Goal: Obtain resource: Download file/media

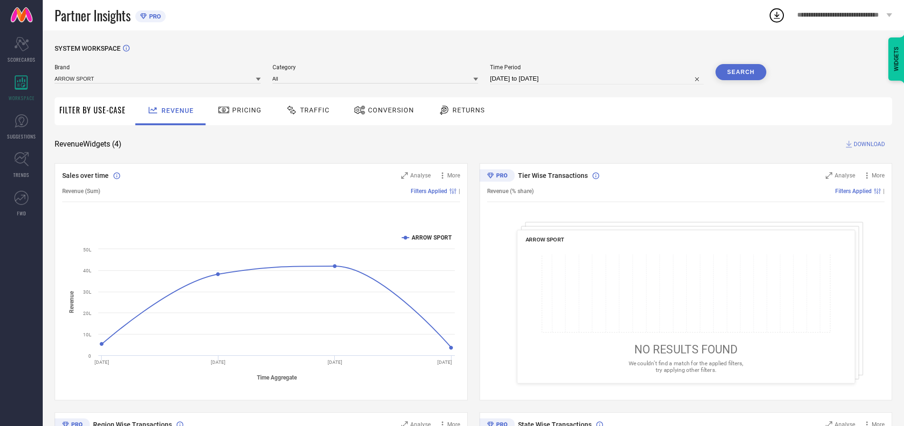
click at [305, 110] on span "Traffic" at bounding box center [314, 110] width 29 height 8
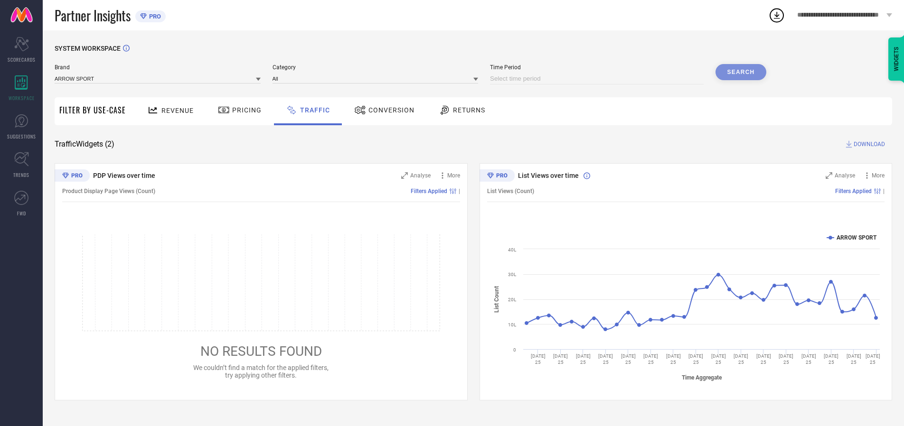
click at [598, 79] on input at bounding box center [597, 78] width 214 height 11
select select "9"
select select "2025"
select select "10"
select select "2025"
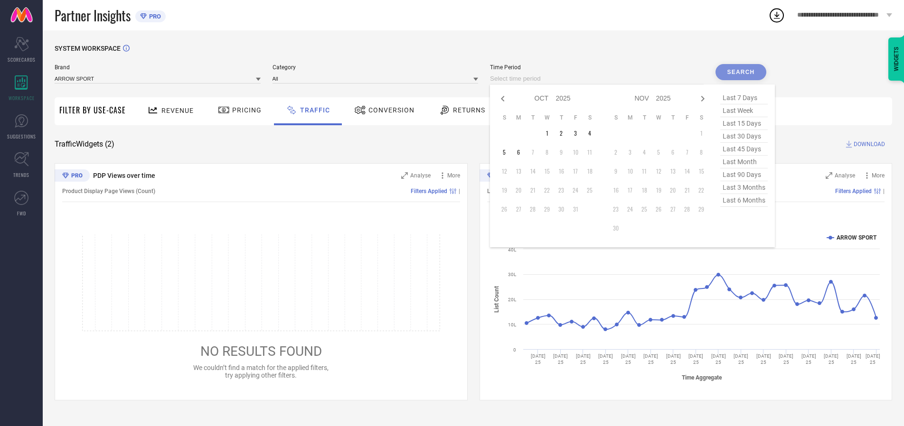
select select "8"
select select "2025"
select select "9"
select select "2025"
click at [593, 190] on td "27" at bounding box center [590, 190] width 14 height 14
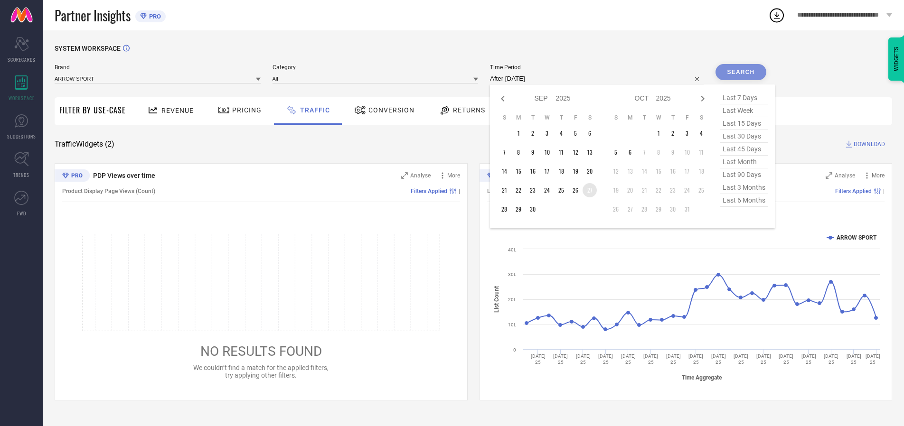
type input "[DATE] to [DATE]"
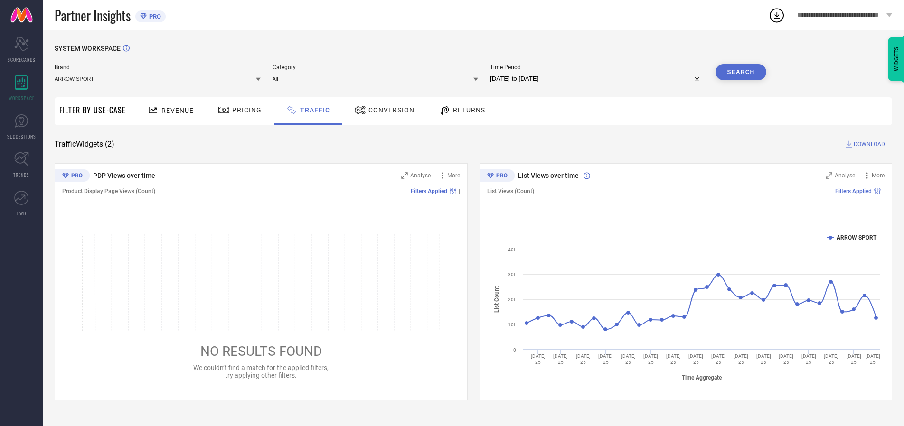
click at [158, 78] on input at bounding box center [158, 79] width 206 height 10
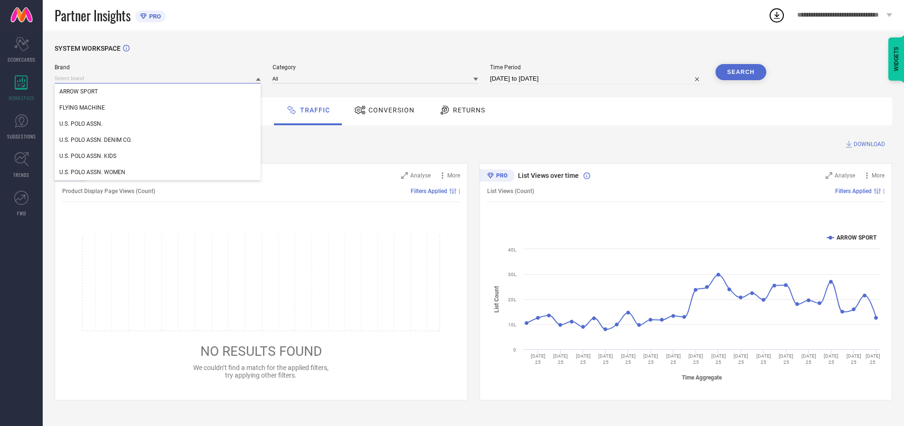
click at [158, 78] on input at bounding box center [158, 79] width 206 height 10
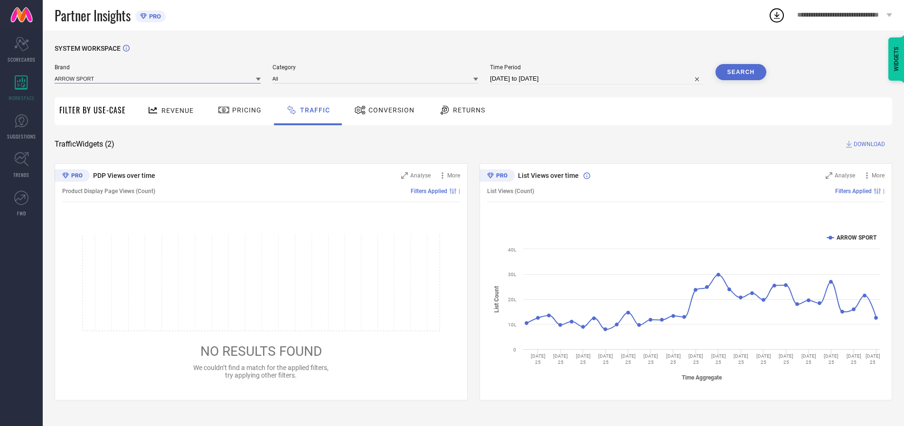
click at [158, 78] on input at bounding box center [158, 79] width 206 height 10
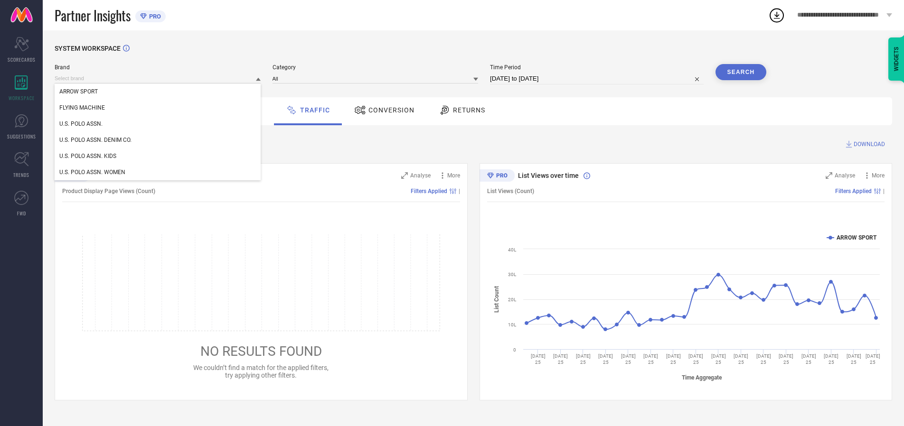
click at [158, 124] on div "U.S. POLO ASSN." at bounding box center [158, 124] width 206 height 16
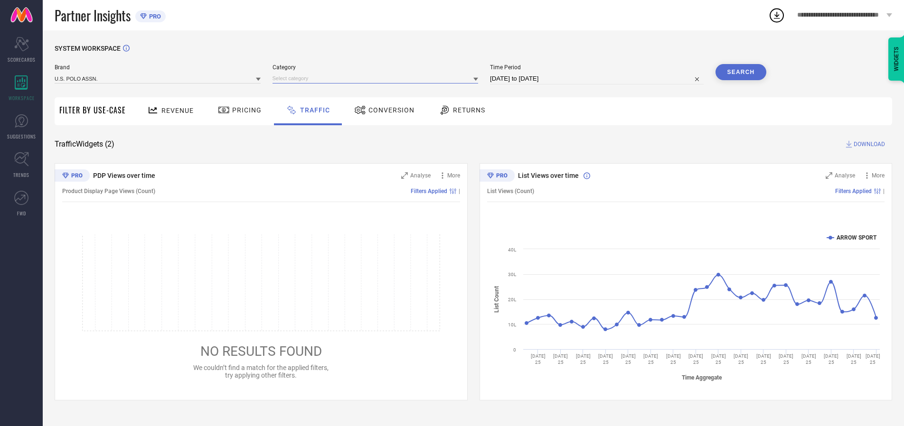
click at [377, 78] on input at bounding box center [376, 79] width 206 height 10
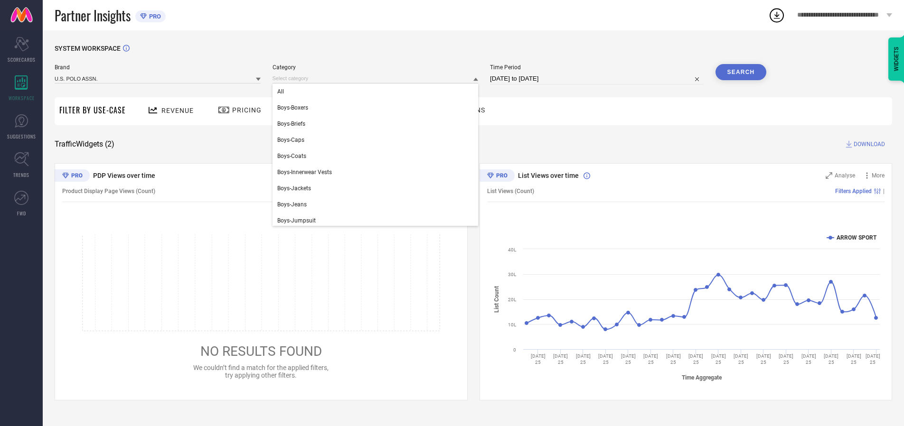
click at [377, 92] on div "All" at bounding box center [376, 92] width 206 height 16
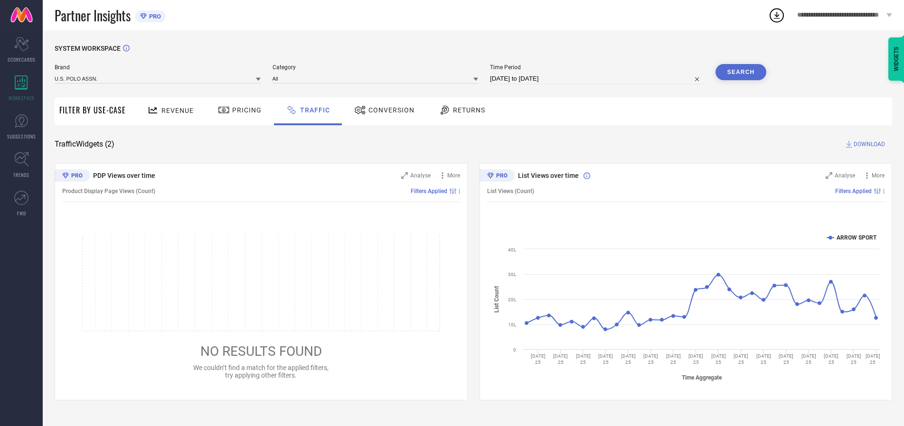
click at [741, 72] on button "Search" at bounding box center [740, 72] width 51 height 16
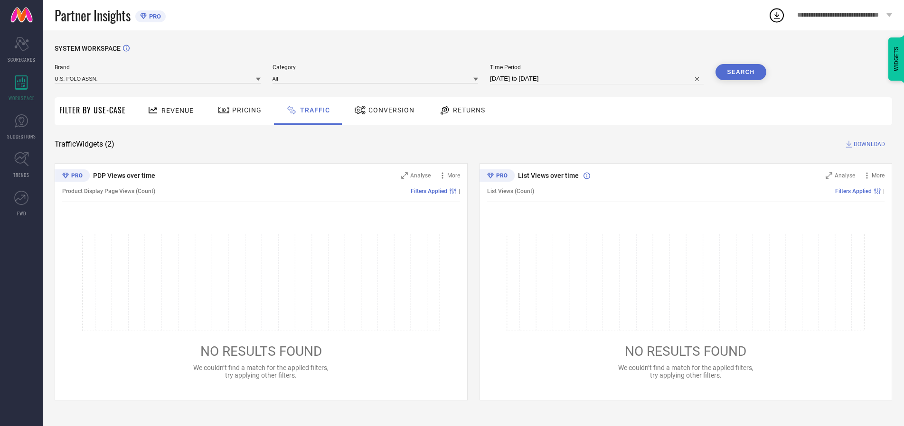
click at [868, 144] on span "DOWNLOAD" at bounding box center [869, 144] width 31 height 9
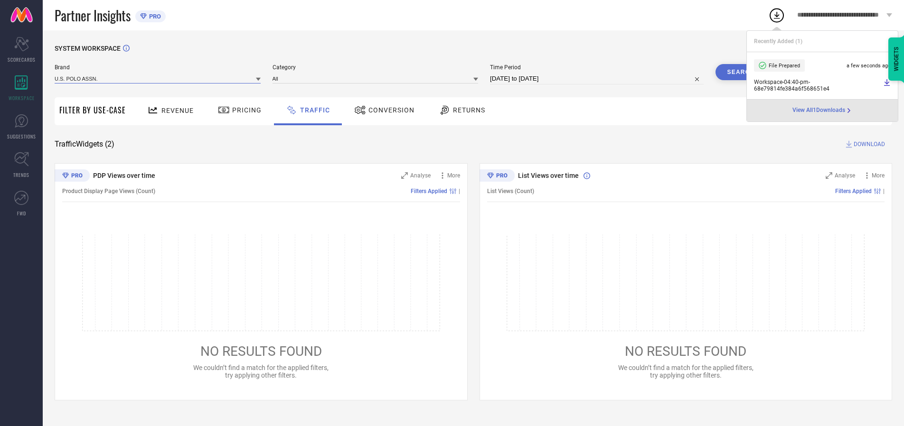
click at [158, 78] on input at bounding box center [158, 79] width 206 height 10
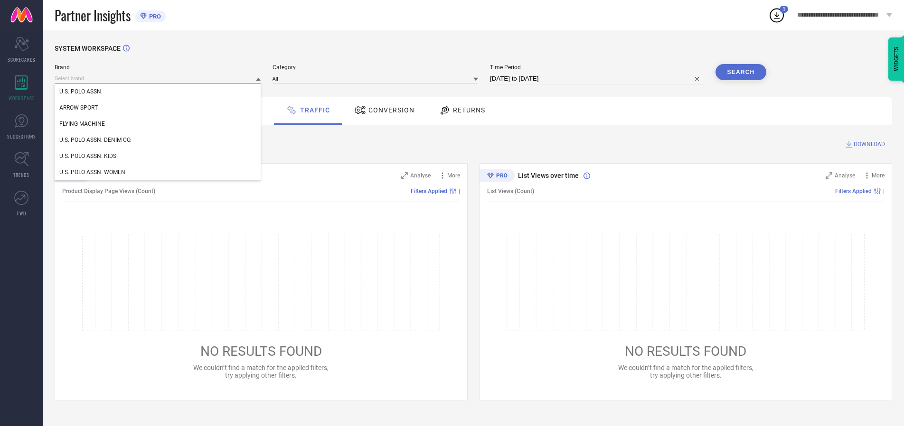
click at [158, 140] on div "U.S. POLO ASSN. DENIM CO." at bounding box center [158, 140] width 206 height 16
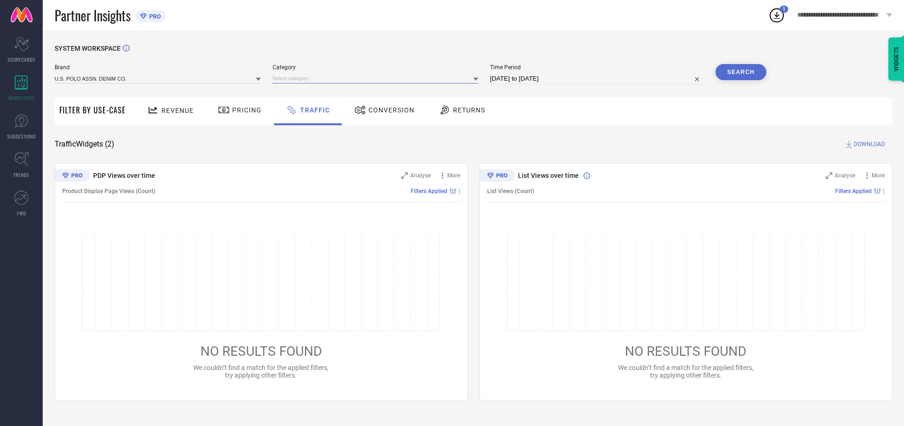
click at [377, 78] on input at bounding box center [376, 79] width 206 height 10
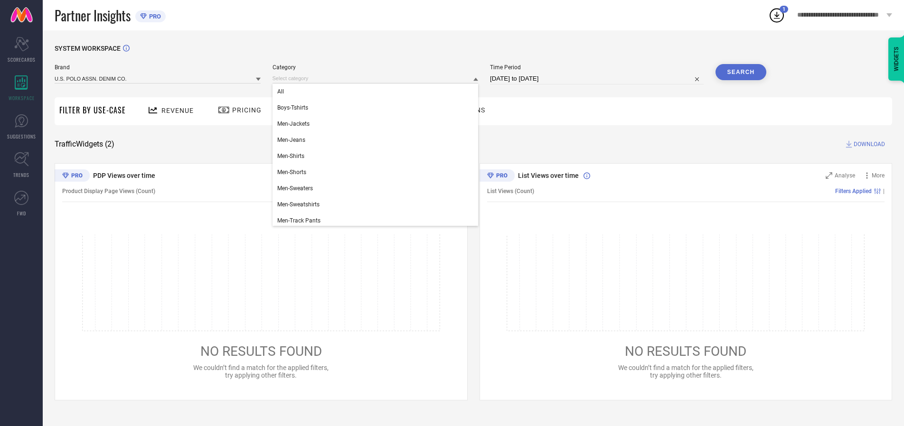
click at [377, 92] on div "All" at bounding box center [376, 92] width 206 height 16
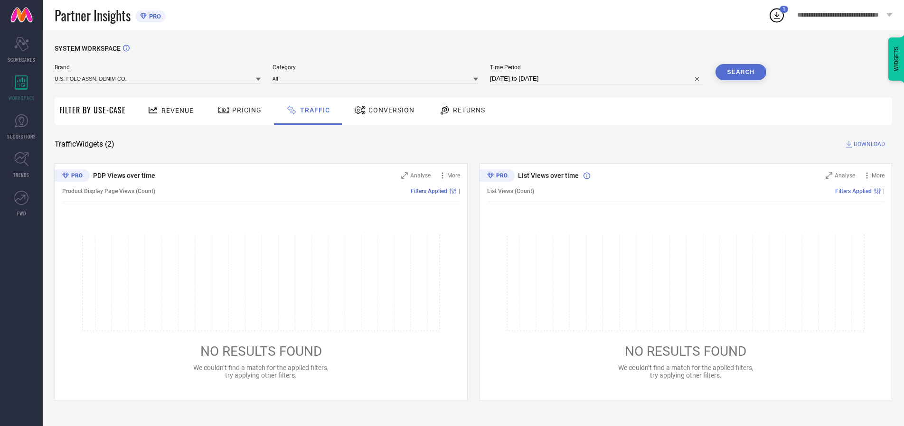
click at [741, 72] on button "Search" at bounding box center [740, 72] width 51 height 16
click at [868, 144] on span "DOWNLOAD" at bounding box center [869, 144] width 31 height 9
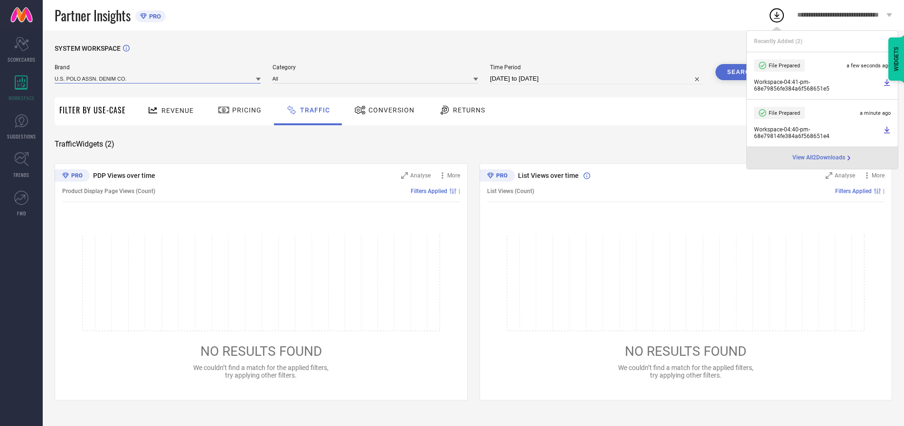
click at [158, 78] on input at bounding box center [158, 79] width 206 height 10
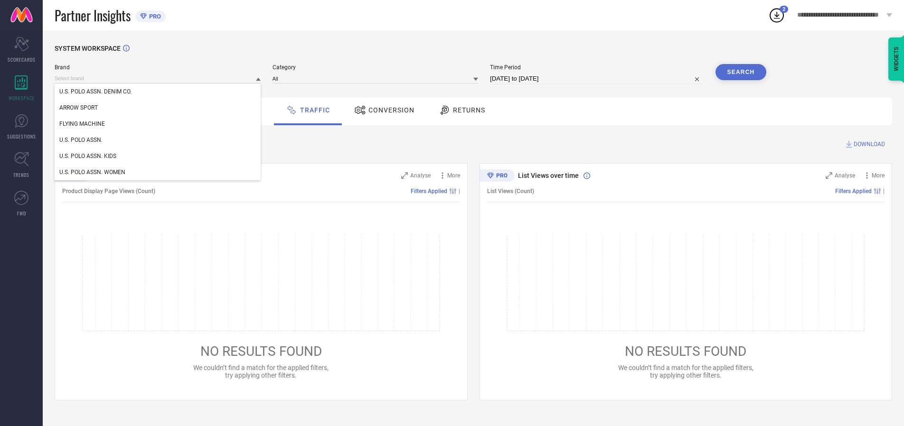
click at [158, 156] on div "U.S. POLO ASSN. KIDS" at bounding box center [158, 156] width 206 height 16
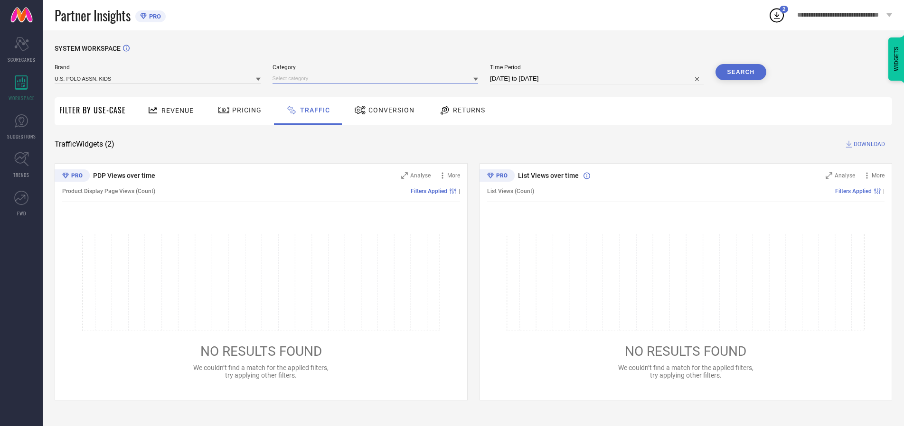
click at [377, 78] on input at bounding box center [376, 79] width 206 height 10
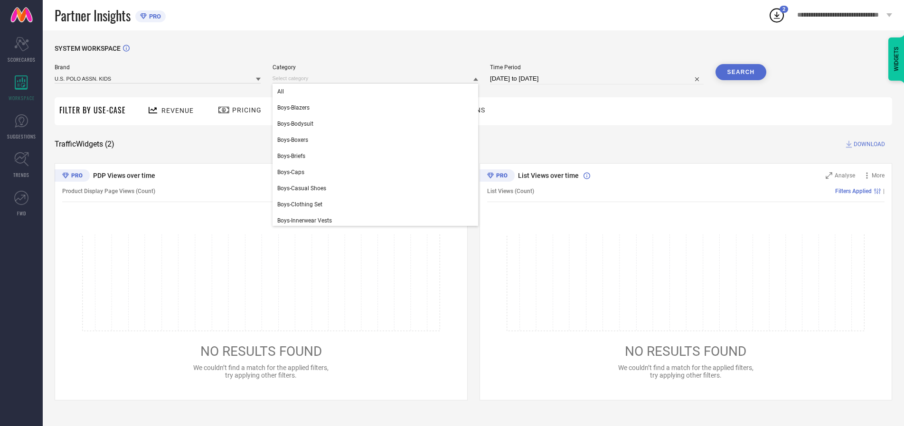
click at [377, 92] on div "All" at bounding box center [376, 92] width 206 height 16
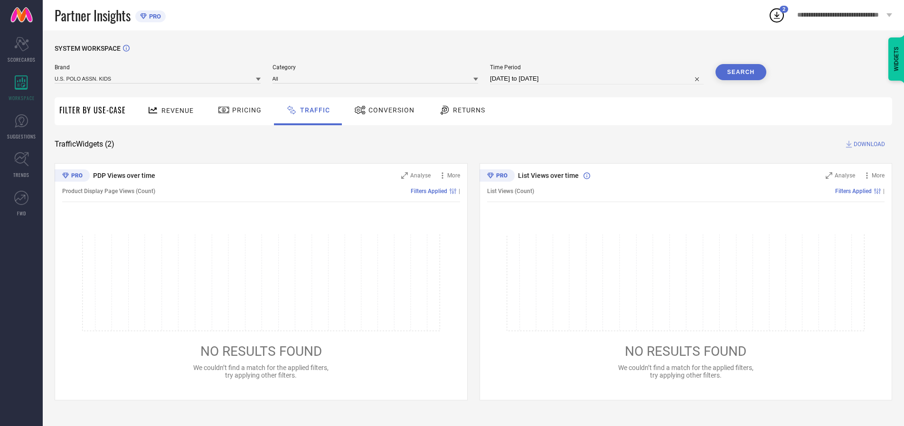
click at [741, 72] on button "Search" at bounding box center [740, 72] width 51 height 16
click at [868, 144] on span "DOWNLOAD" at bounding box center [869, 144] width 31 height 9
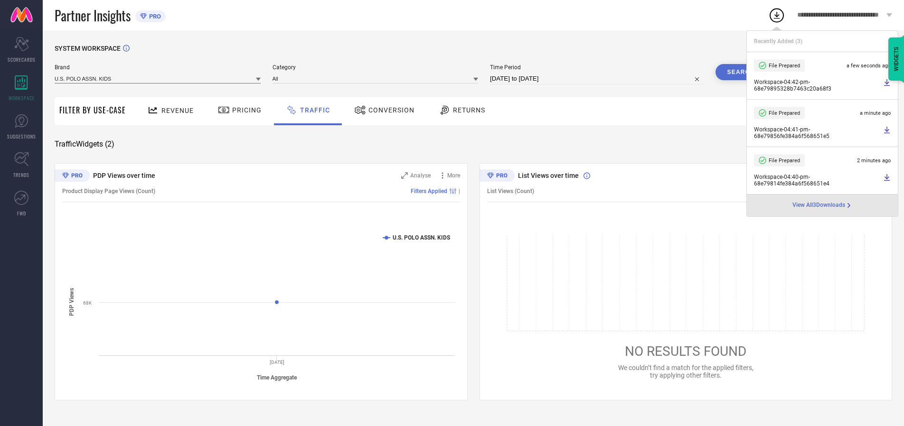
click at [158, 78] on input at bounding box center [158, 79] width 206 height 10
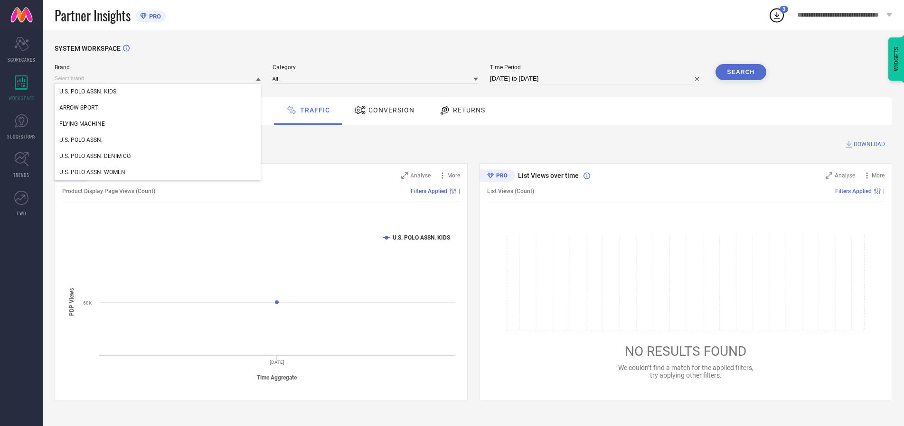
click at [158, 172] on div "U.S. POLO ASSN. WOMEN" at bounding box center [158, 172] width 206 height 16
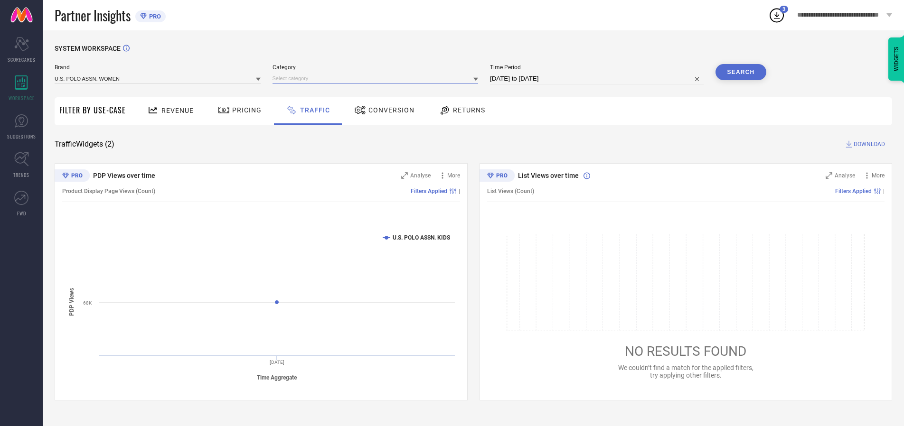
click at [377, 78] on input at bounding box center [376, 79] width 206 height 10
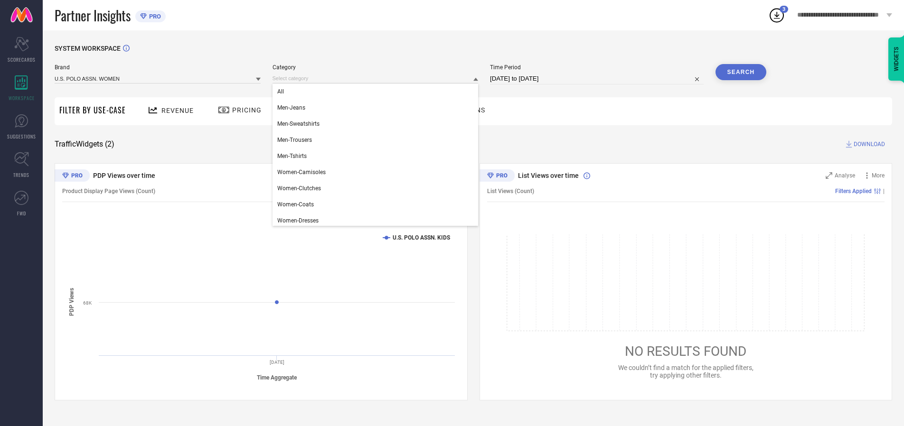
click at [377, 92] on div "All" at bounding box center [376, 92] width 206 height 16
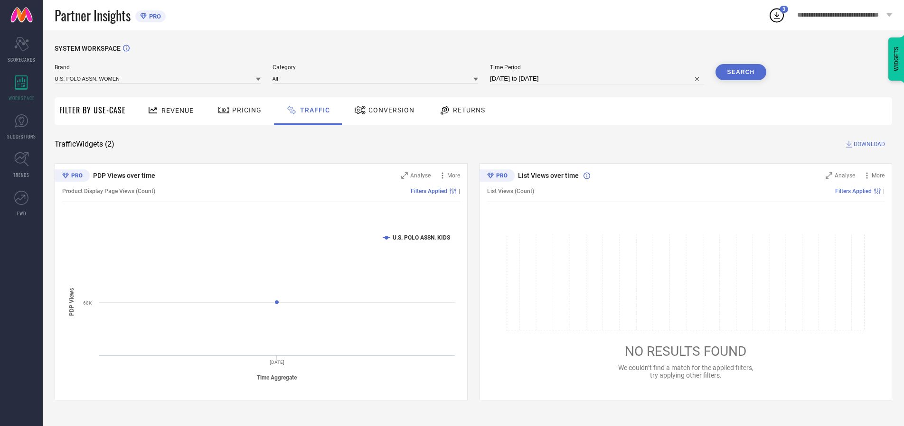
click at [741, 72] on button "Search" at bounding box center [740, 72] width 51 height 16
click at [868, 144] on span "DOWNLOAD" at bounding box center [869, 144] width 31 height 9
click at [598, 79] on input at bounding box center [597, 78] width 214 height 11
select select "9"
select select "2025"
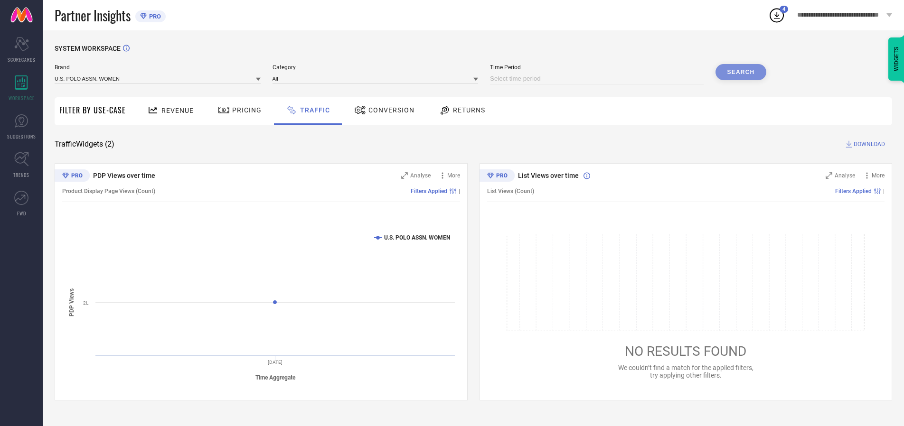
select select "10"
select select "2025"
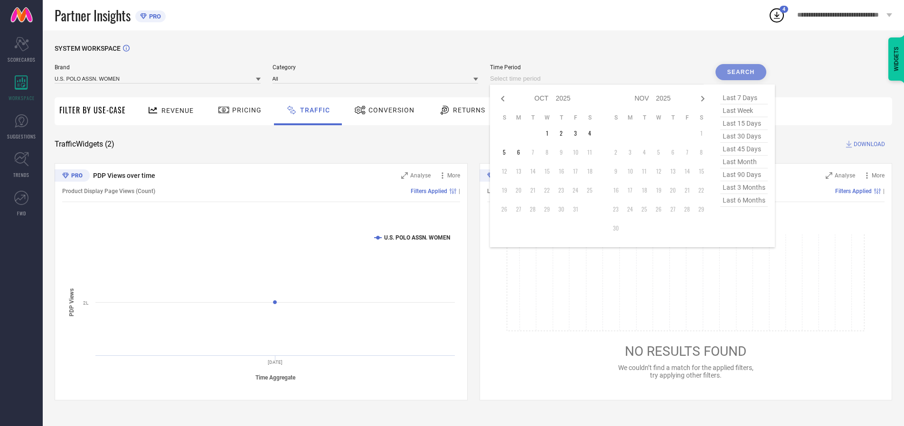
select select "8"
select select "2025"
select select "9"
select select "2025"
click at [507, 209] on td "28" at bounding box center [504, 209] width 14 height 14
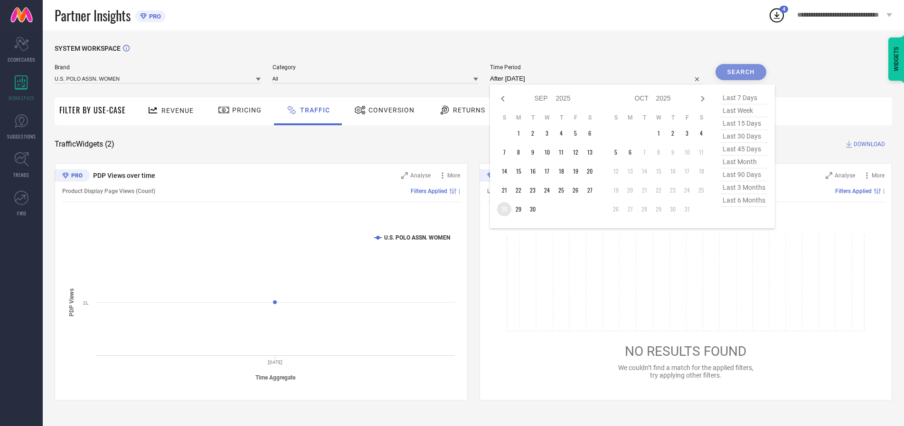
type input "[DATE] to [DATE]"
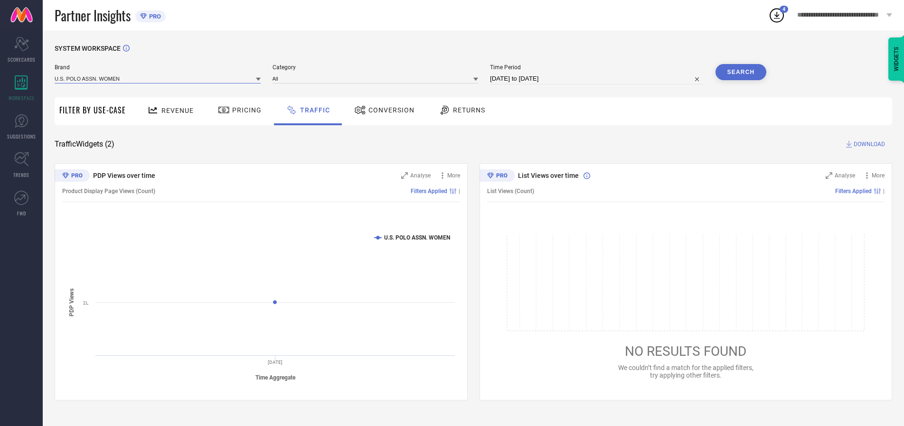
click at [158, 78] on input at bounding box center [158, 79] width 206 height 10
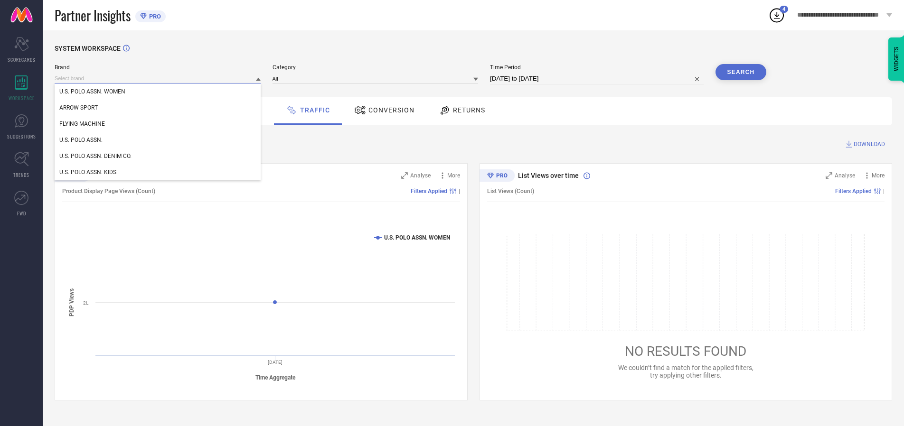
click at [158, 78] on input at bounding box center [158, 79] width 206 height 10
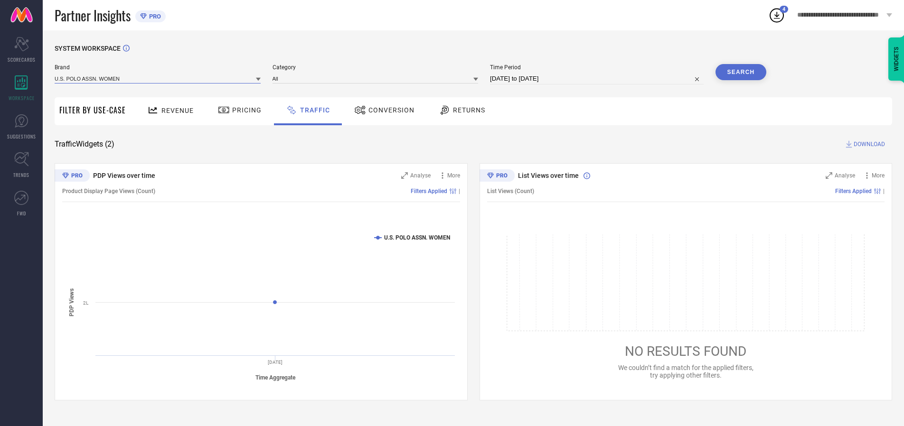
click at [158, 78] on input at bounding box center [158, 79] width 206 height 10
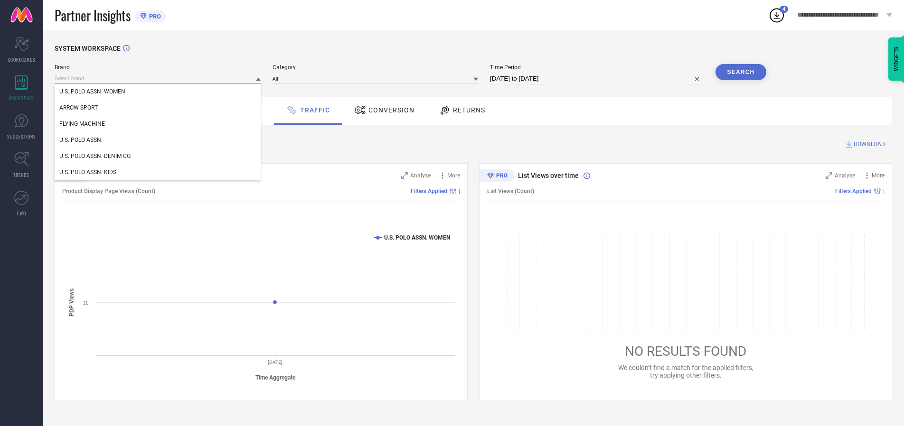
click at [158, 92] on div "U.S. POLO ASSN. WOMEN" at bounding box center [158, 92] width 206 height 16
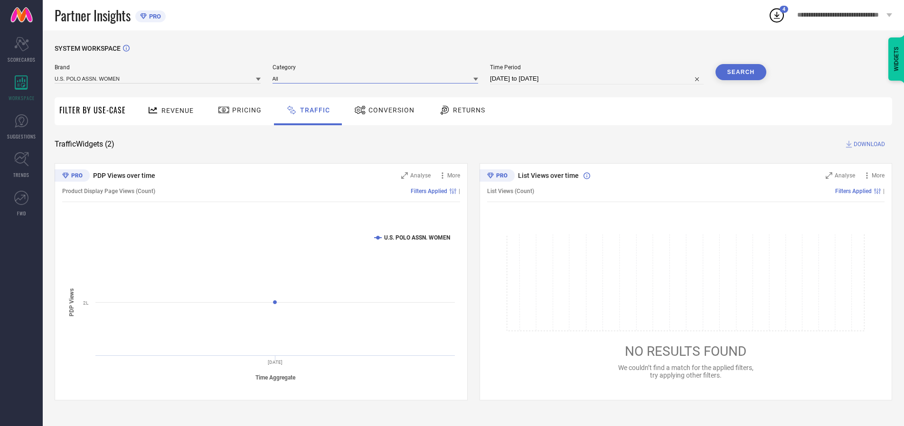
click at [377, 78] on input at bounding box center [376, 79] width 206 height 10
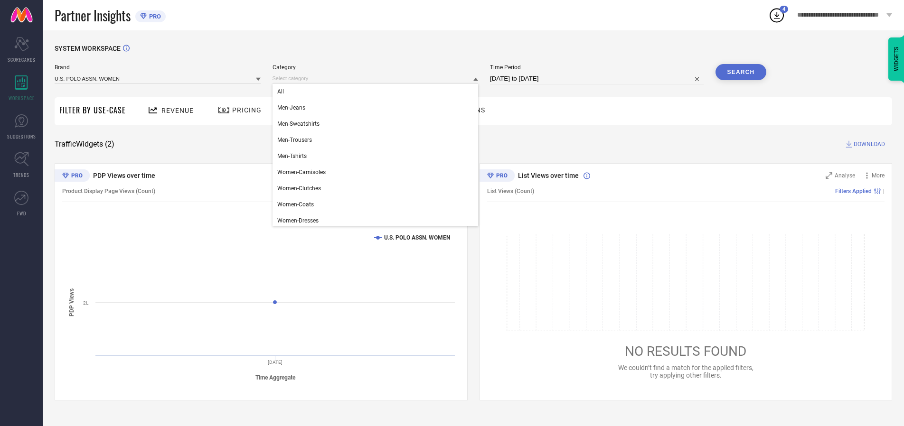
click at [377, 92] on div "All" at bounding box center [376, 92] width 206 height 16
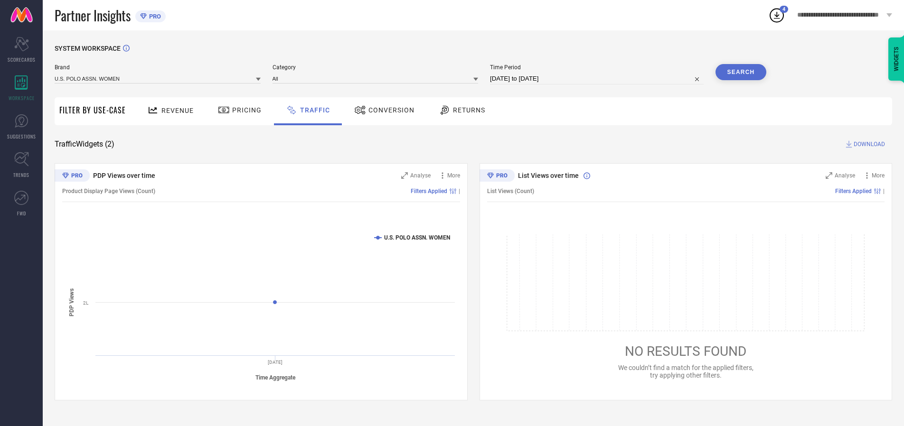
click at [741, 72] on button "Search" at bounding box center [740, 72] width 51 height 16
click at [868, 144] on span "DOWNLOAD" at bounding box center [869, 144] width 31 height 9
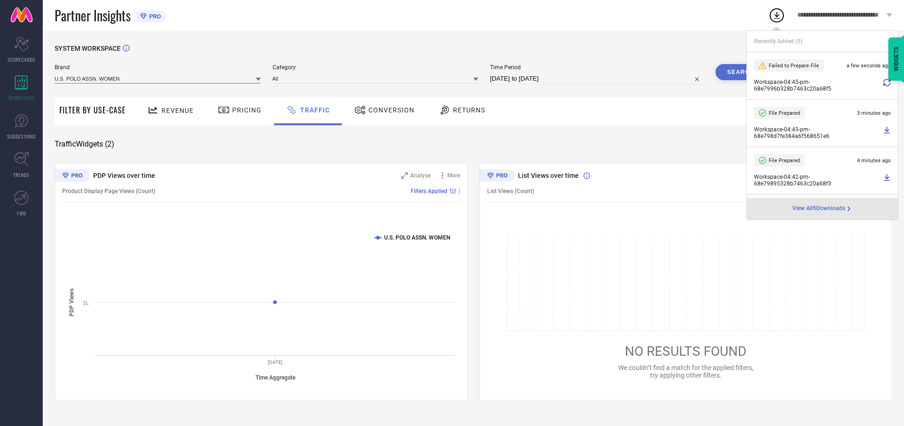
click at [158, 78] on input at bounding box center [158, 79] width 206 height 10
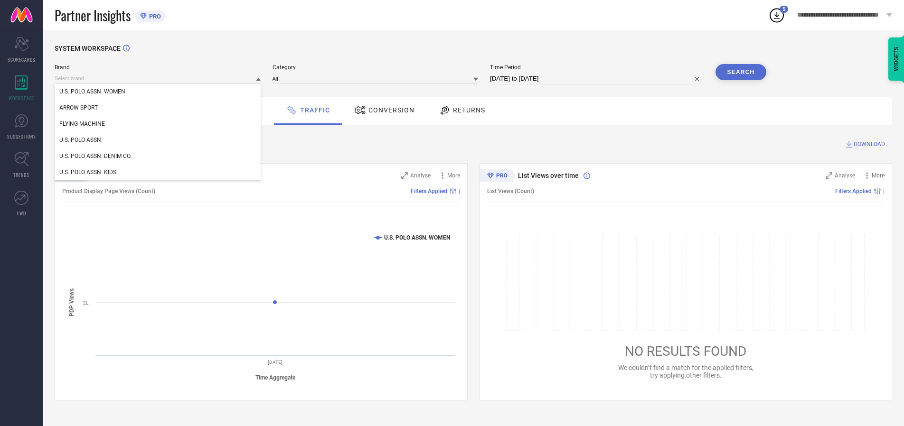
click at [158, 140] on div "U.S. POLO ASSN." at bounding box center [158, 140] width 206 height 16
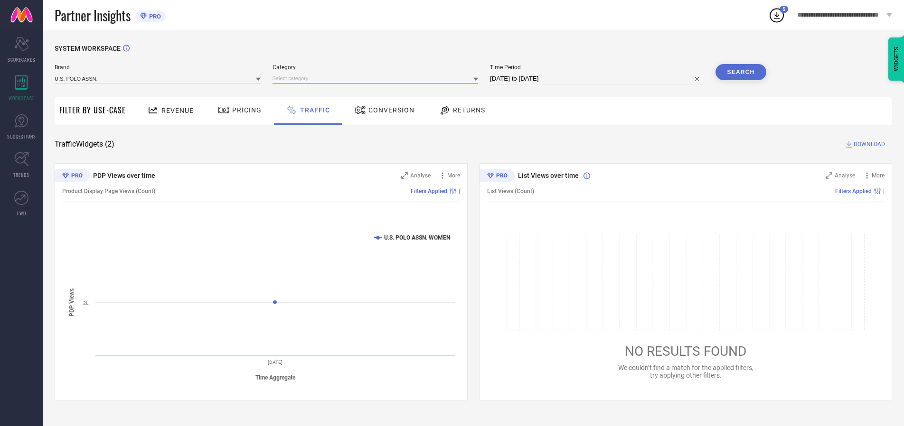
click at [377, 78] on input at bounding box center [376, 79] width 206 height 10
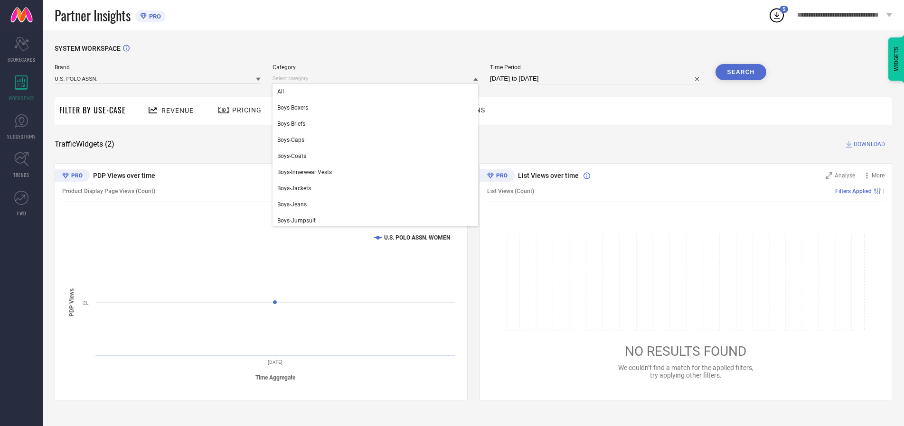
click at [377, 92] on div "All" at bounding box center [376, 92] width 206 height 16
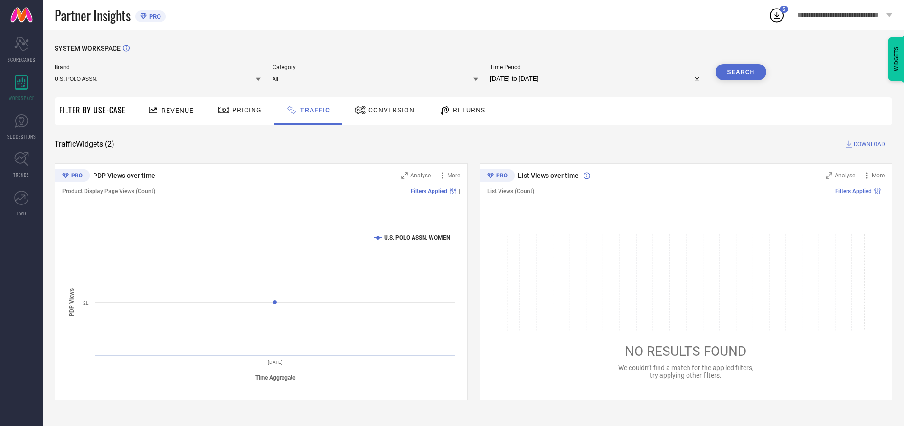
click at [741, 72] on button "Search" at bounding box center [740, 72] width 51 height 16
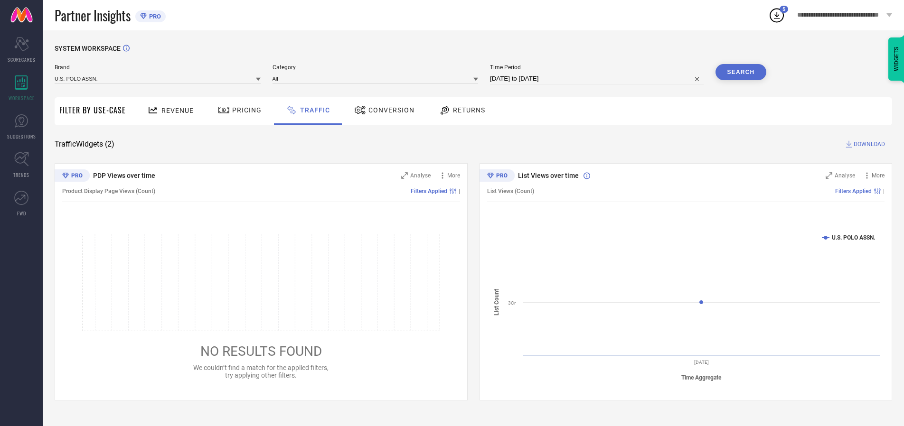
click at [868, 144] on span "DOWNLOAD" at bounding box center [869, 144] width 31 height 9
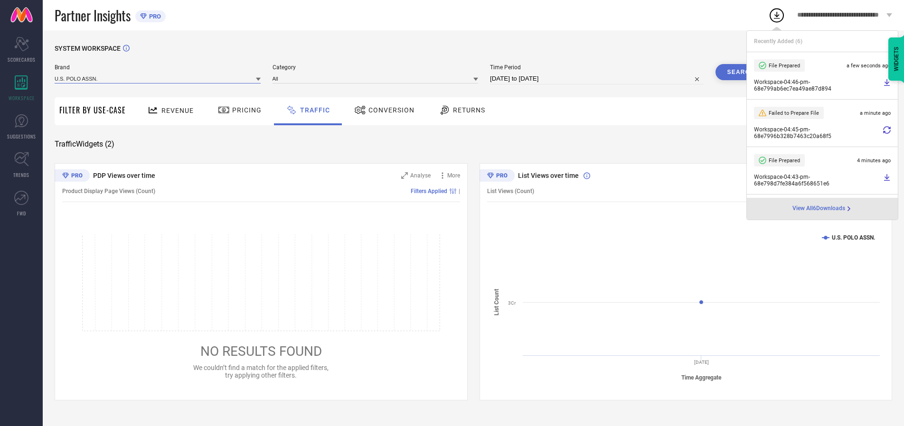
click at [158, 78] on input at bounding box center [158, 79] width 206 height 10
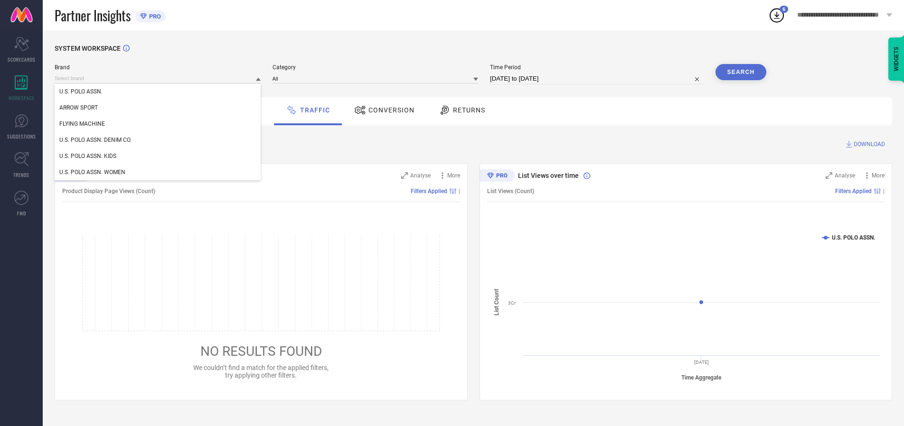
click at [158, 140] on div "U.S. POLO ASSN. DENIM CO." at bounding box center [158, 140] width 206 height 16
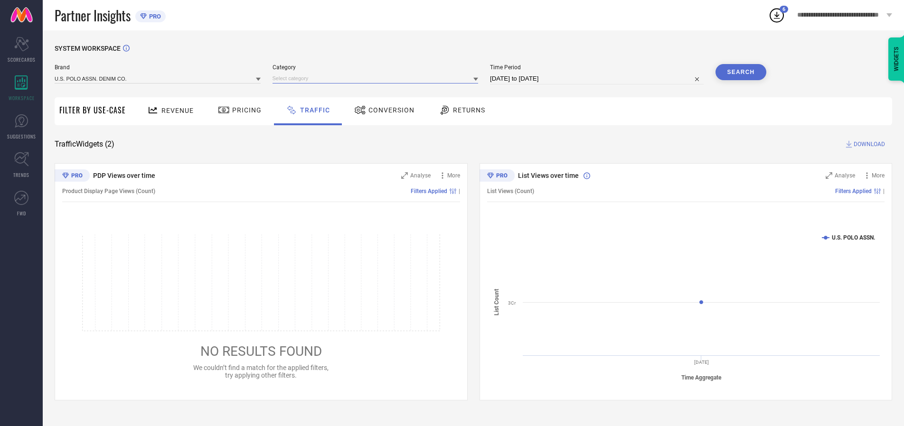
click at [377, 78] on input at bounding box center [376, 79] width 206 height 10
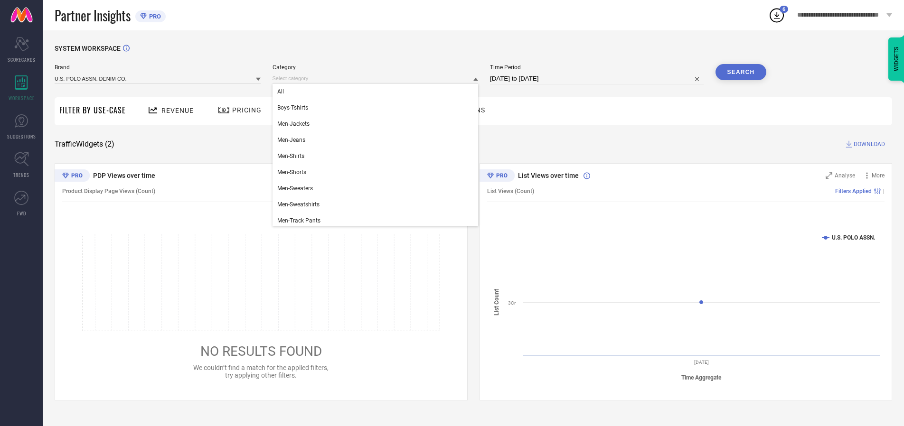
click at [377, 92] on div "All" at bounding box center [376, 92] width 206 height 16
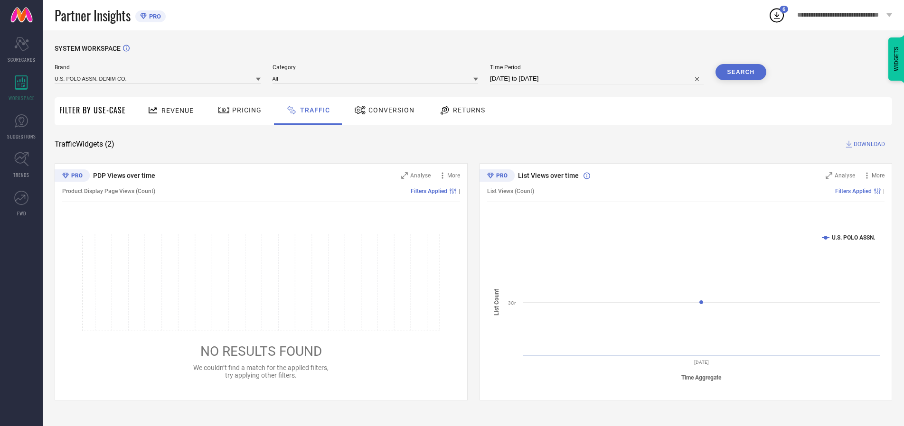
click at [741, 72] on button "Search" at bounding box center [740, 72] width 51 height 16
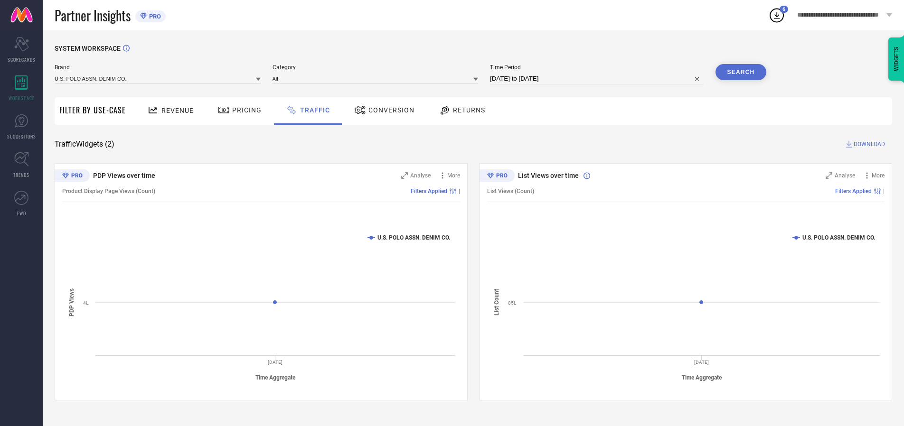
click at [868, 144] on span "DOWNLOAD" at bounding box center [869, 144] width 31 height 9
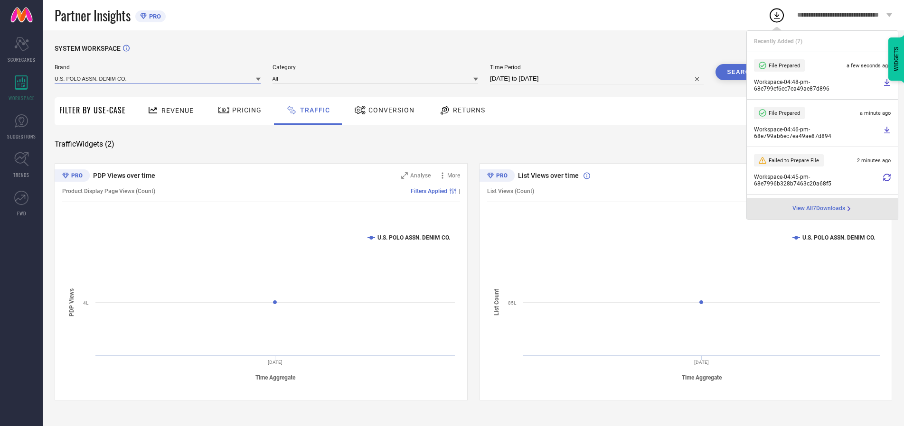
click at [158, 78] on input at bounding box center [158, 79] width 206 height 10
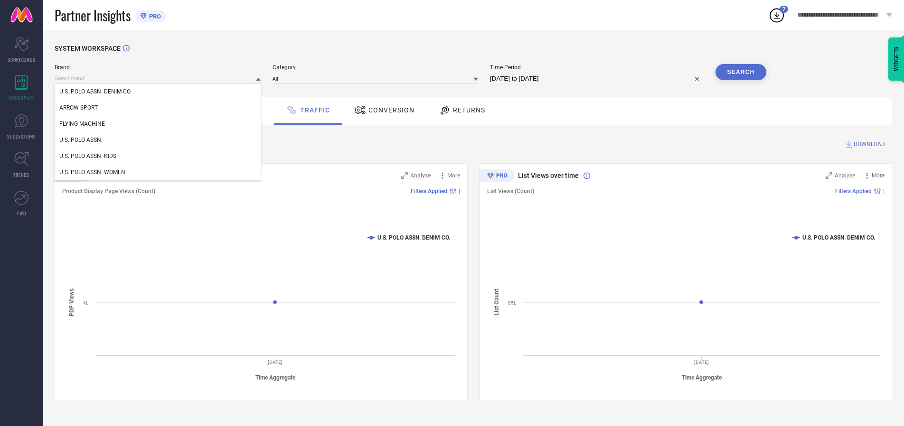
click at [158, 156] on div "U.S. POLO ASSN. KIDS" at bounding box center [158, 156] width 206 height 16
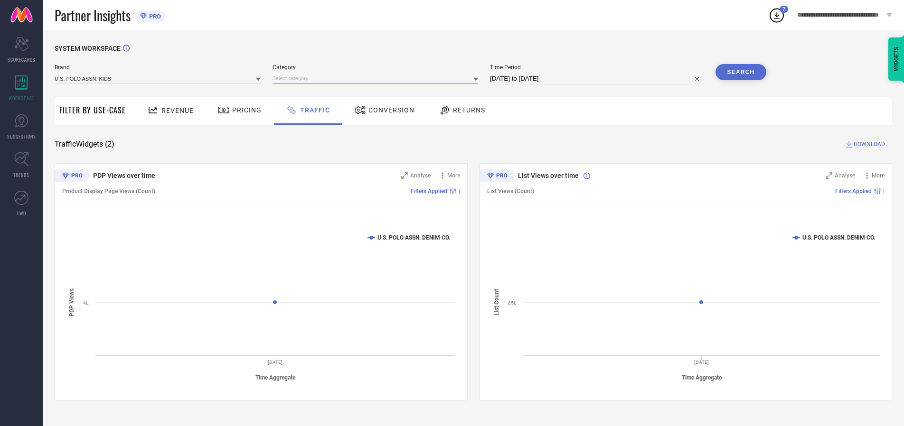
click at [377, 78] on input at bounding box center [376, 79] width 206 height 10
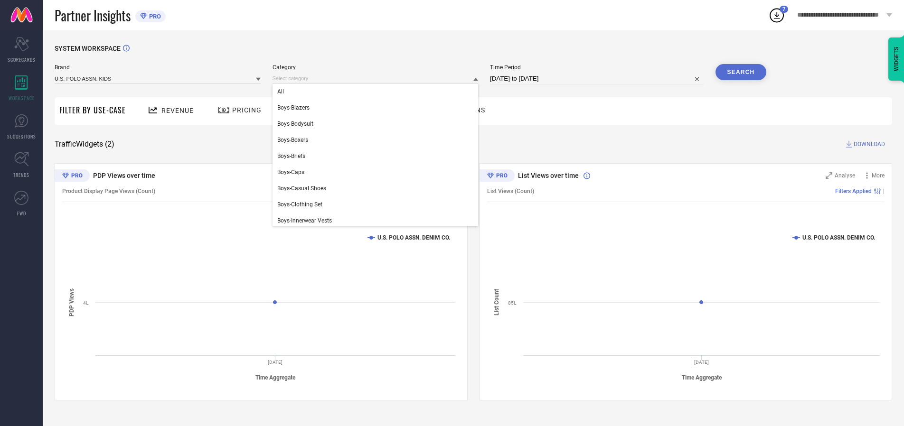
click at [377, 92] on div "All" at bounding box center [376, 92] width 206 height 16
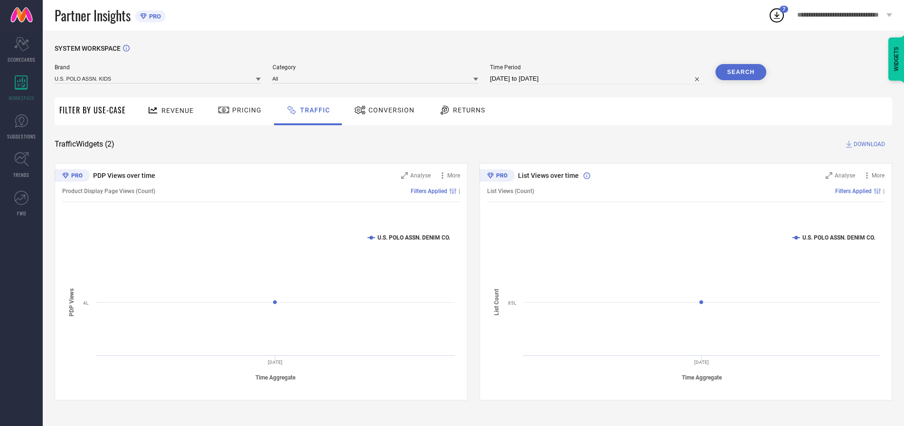
click at [741, 72] on button "Search" at bounding box center [740, 72] width 51 height 16
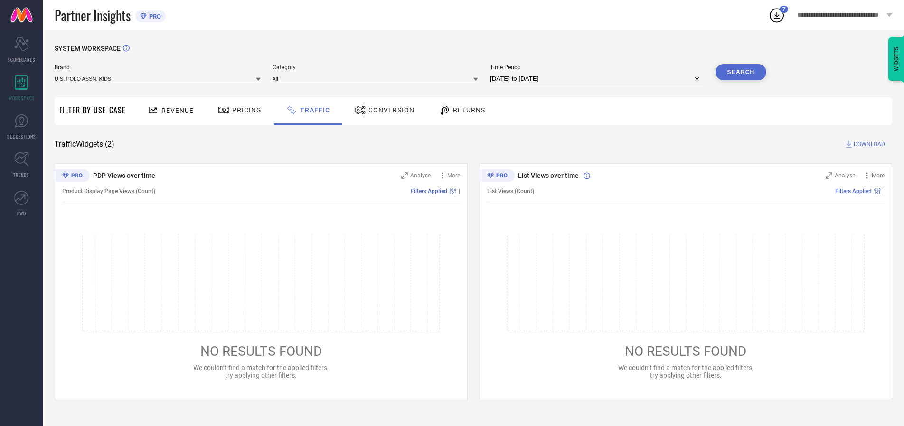
click at [868, 144] on span "DOWNLOAD" at bounding box center [869, 144] width 31 height 9
click at [598, 79] on input at bounding box center [597, 78] width 214 height 11
select select "9"
select select "2025"
select select "10"
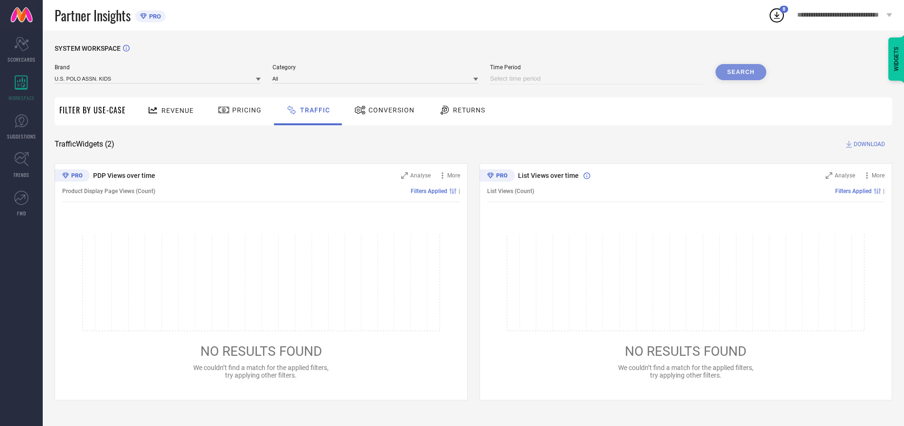
select select "2025"
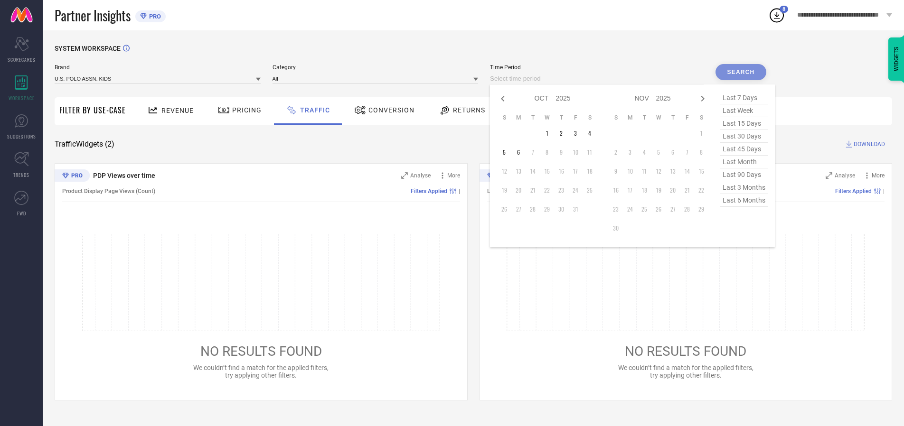
select select "8"
select select "2025"
select select "9"
select select "2025"
click at [521, 209] on td "29" at bounding box center [518, 209] width 14 height 14
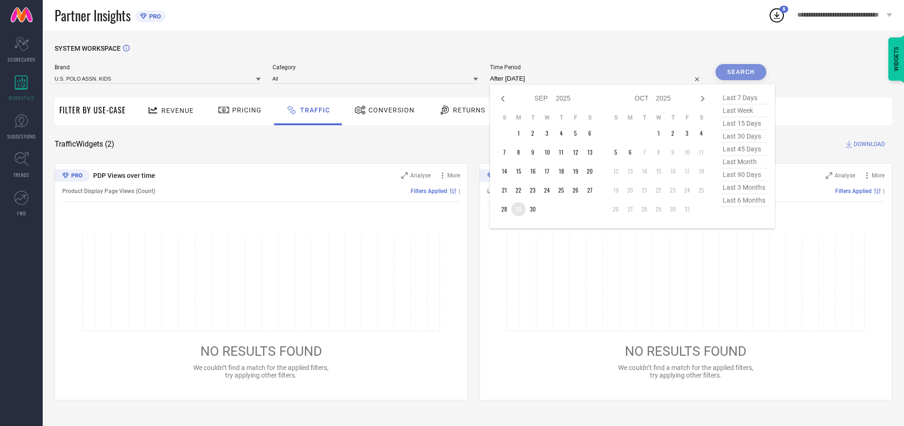
type input "[DATE] to [DATE]"
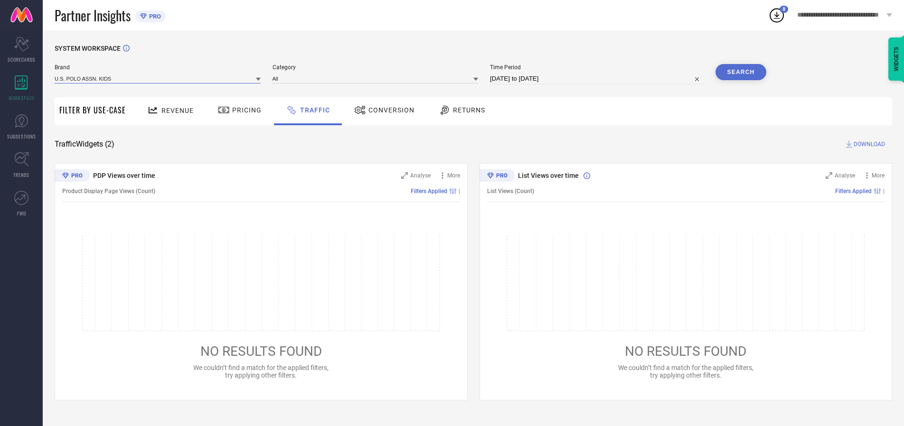
click at [158, 78] on input at bounding box center [158, 79] width 206 height 10
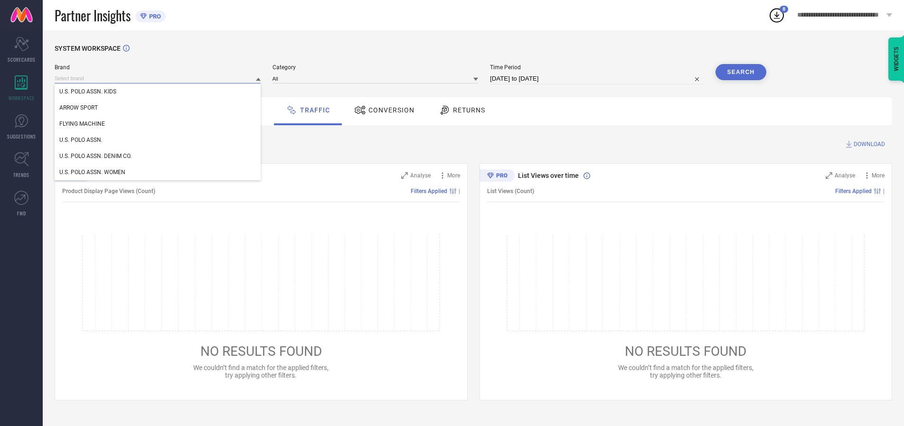
click at [158, 78] on input at bounding box center [158, 79] width 206 height 10
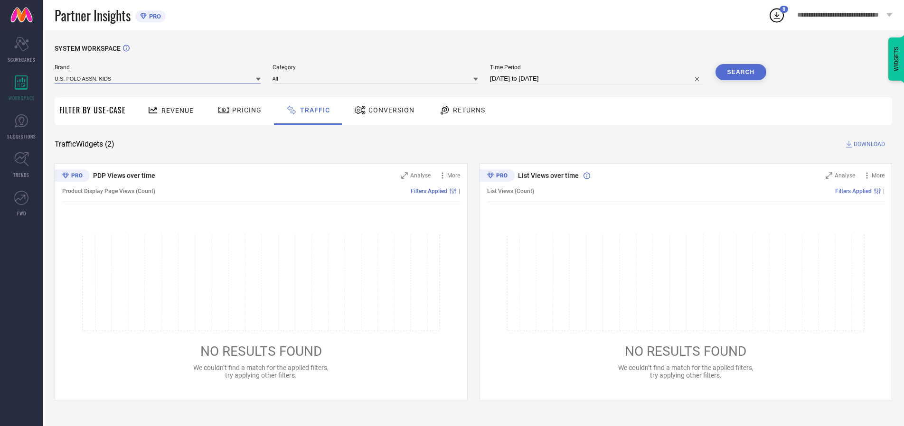
click at [158, 78] on input at bounding box center [158, 79] width 206 height 10
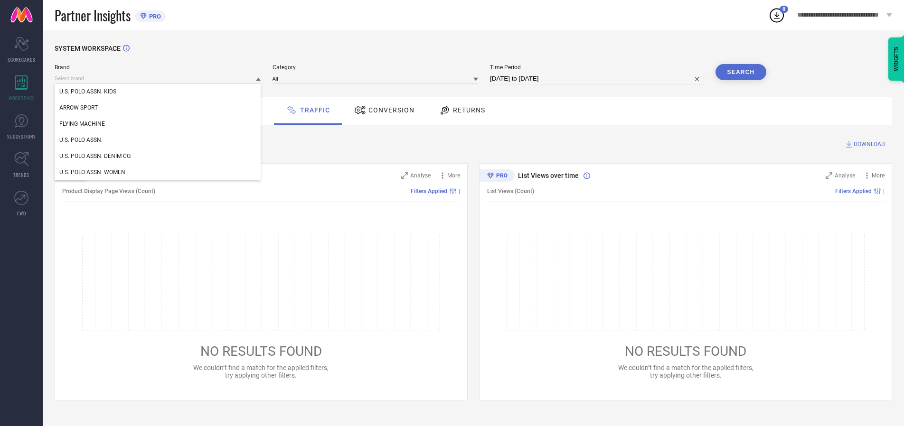
click at [158, 92] on div "U.S. POLO ASSN. KIDS" at bounding box center [158, 92] width 206 height 16
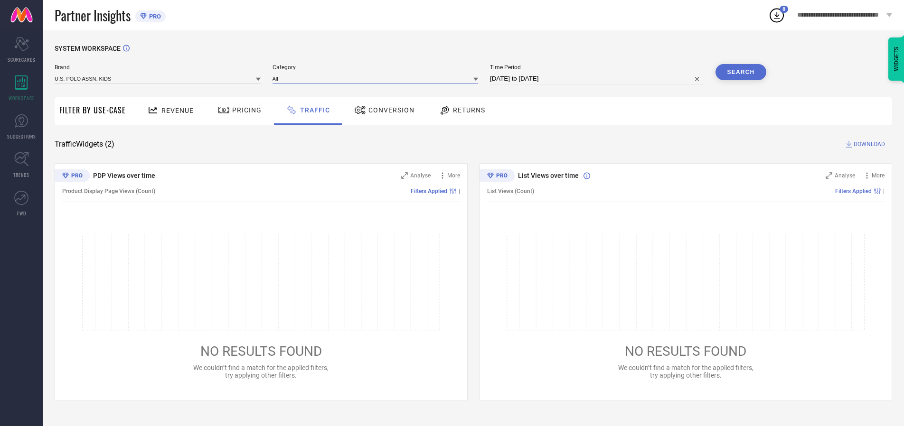
click at [377, 78] on input at bounding box center [376, 79] width 206 height 10
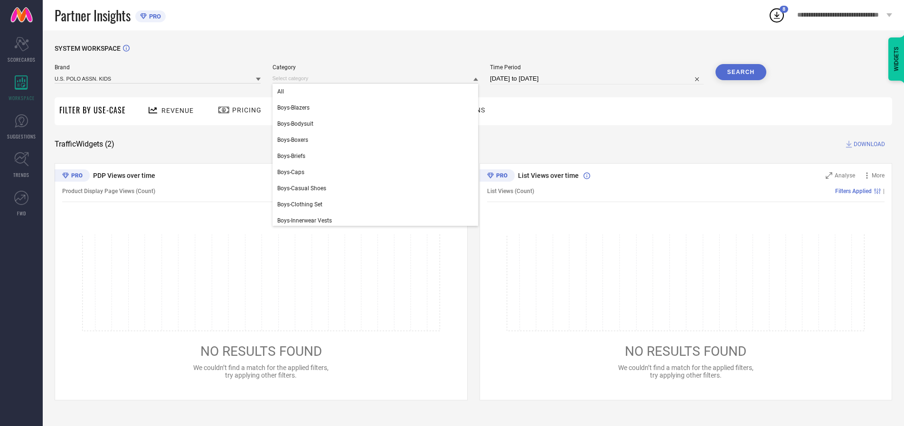
click at [377, 92] on div "All" at bounding box center [376, 92] width 206 height 16
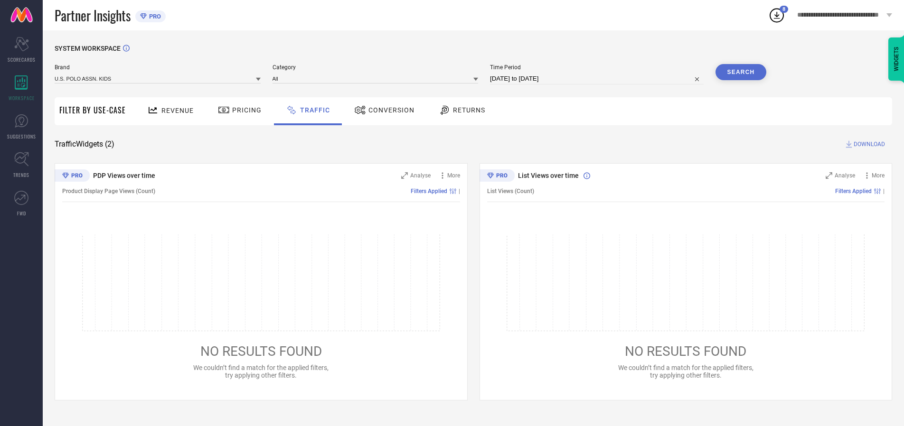
click at [741, 72] on button "Search" at bounding box center [740, 72] width 51 height 16
click at [868, 144] on span "DOWNLOAD" at bounding box center [869, 144] width 31 height 9
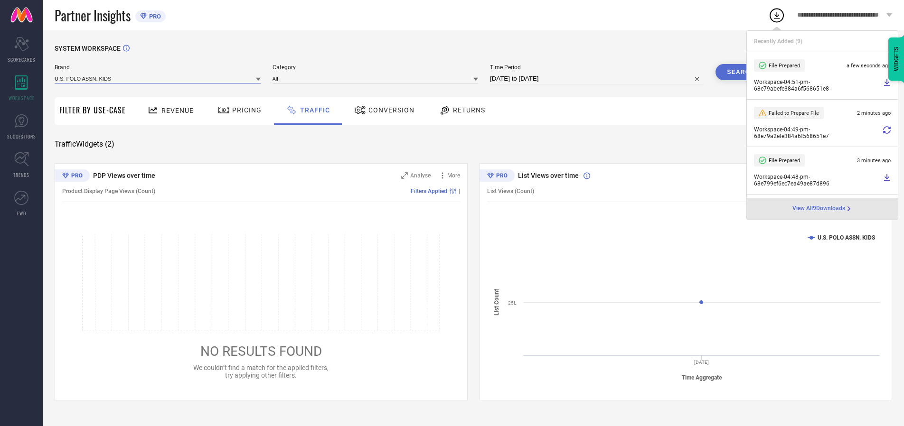
click at [158, 78] on input at bounding box center [158, 79] width 206 height 10
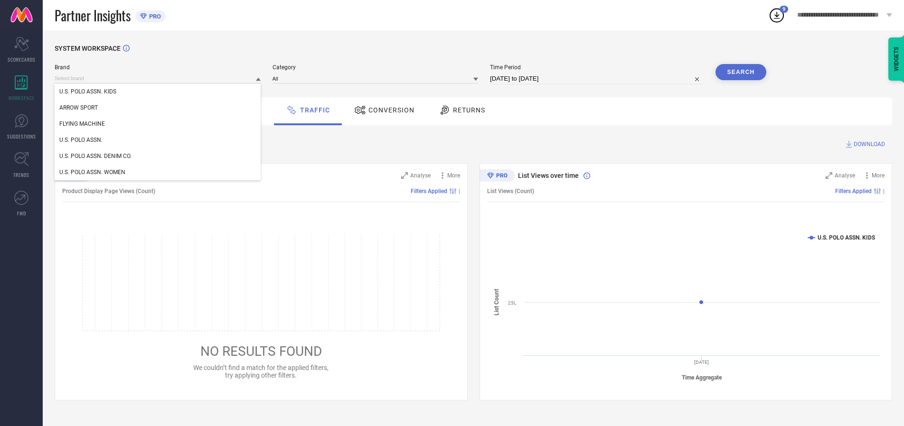
click at [158, 140] on div "U.S. POLO ASSN." at bounding box center [158, 140] width 206 height 16
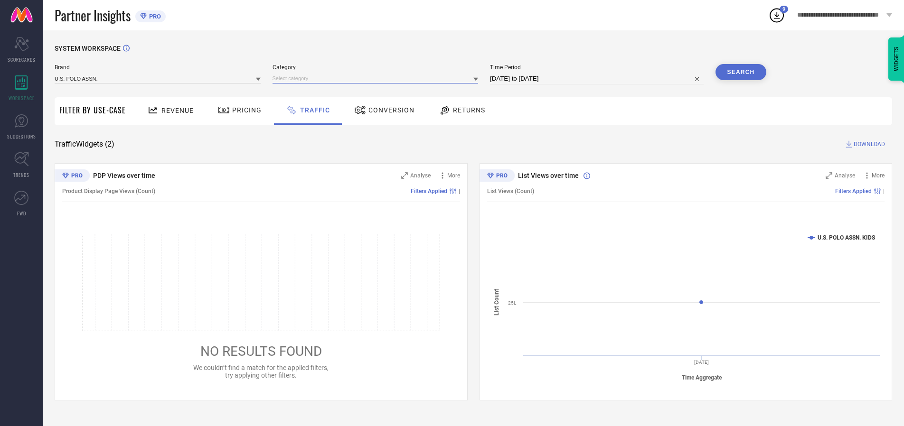
click at [377, 78] on input at bounding box center [376, 79] width 206 height 10
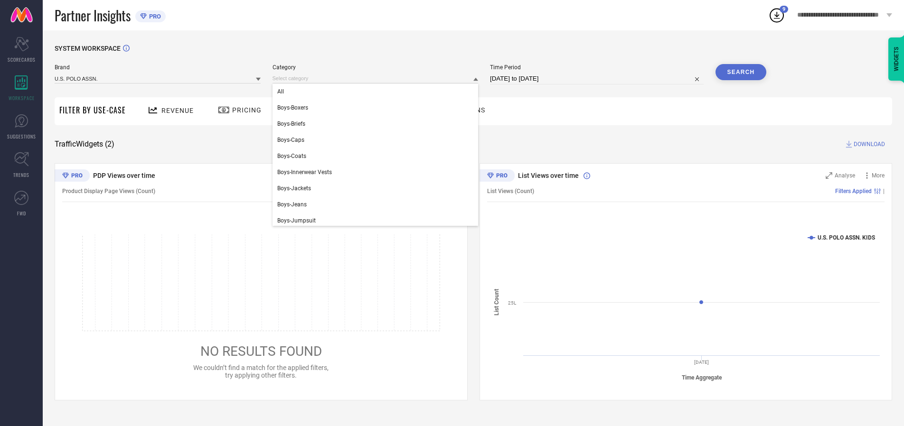
click at [377, 92] on div "All" at bounding box center [376, 92] width 206 height 16
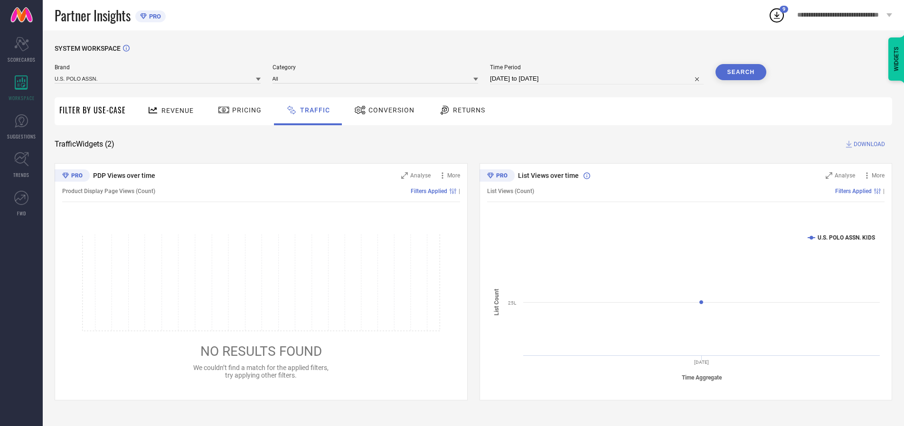
click at [741, 72] on button "Search" at bounding box center [740, 72] width 51 height 16
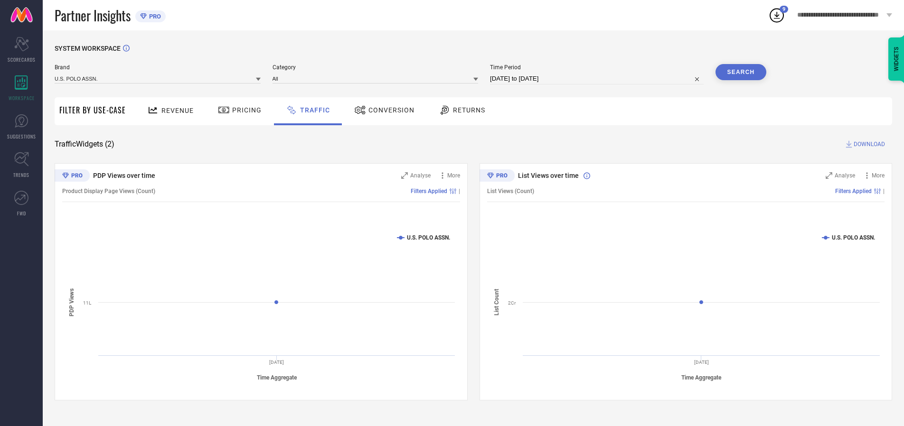
click at [868, 144] on span "DOWNLOAD" at bounding box center [869, 144] width 31 height 9
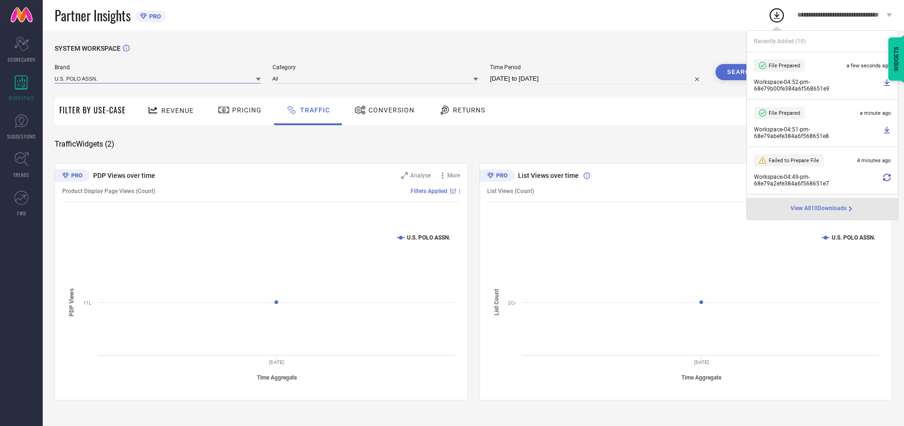
click at [158, 78] on input at bounding box center [158, 79] width 206 height 10
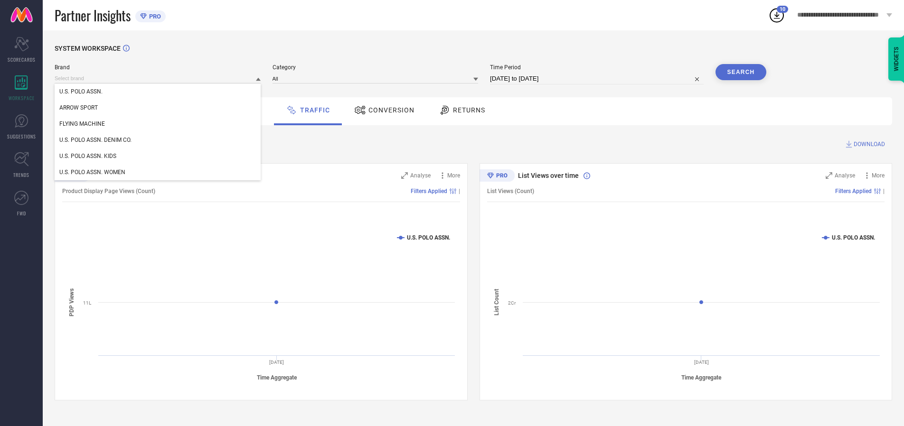
click at [158, 140] on div "U.S. POLO ASSN. DENIM CO." at bounding box center [158, 140] width 206 height 16
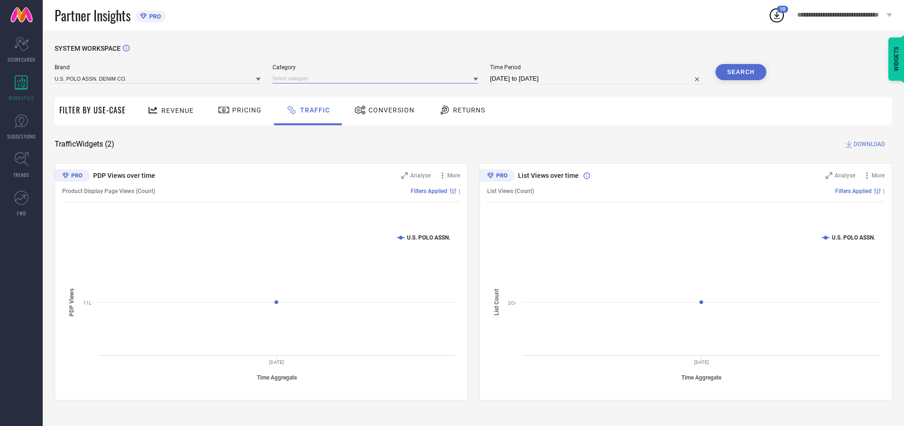
click at [377, 78] on input at bounding box center [376, 79] width 206 height 10
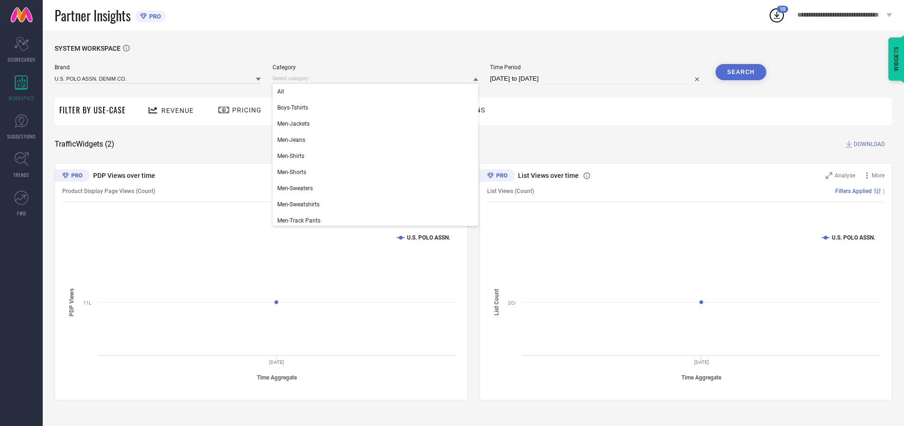
click at [377, 92] on div "All" at bounding box center [376, 92] width 206 height 16
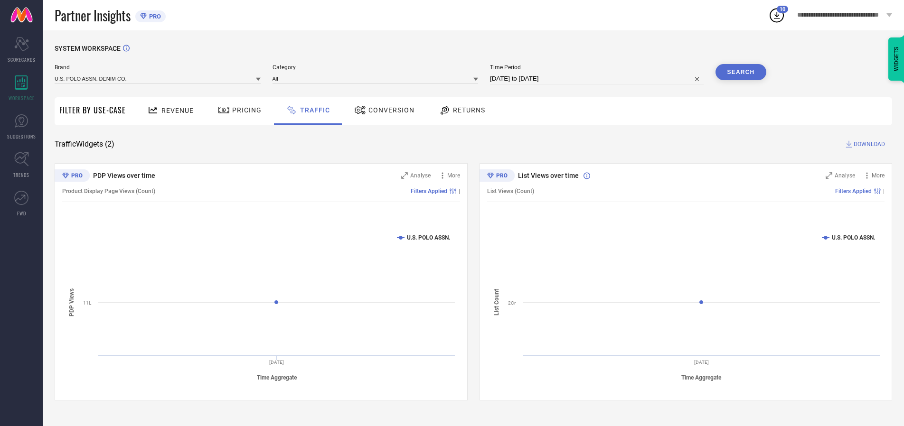
click at [741, 72] on button "Search" at bounding box center [740, 72] width 51 height 16
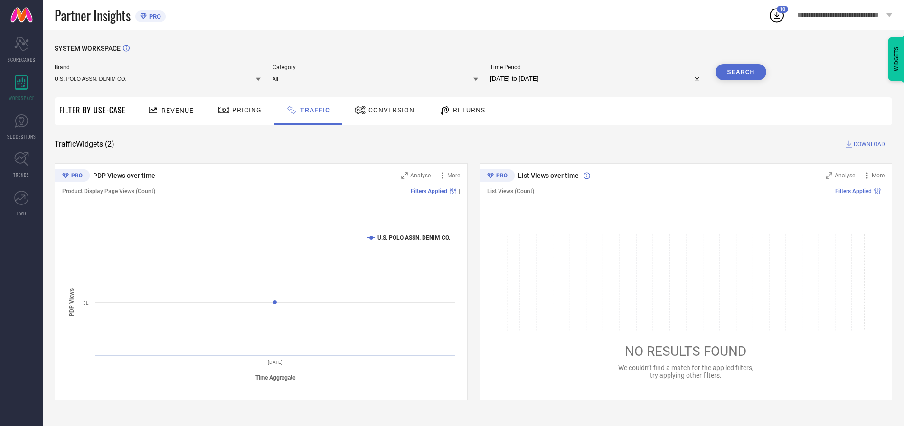
click at [868, 144] on span "DOWNLOAD" at bounding box center [869, 144] width 31 height 9
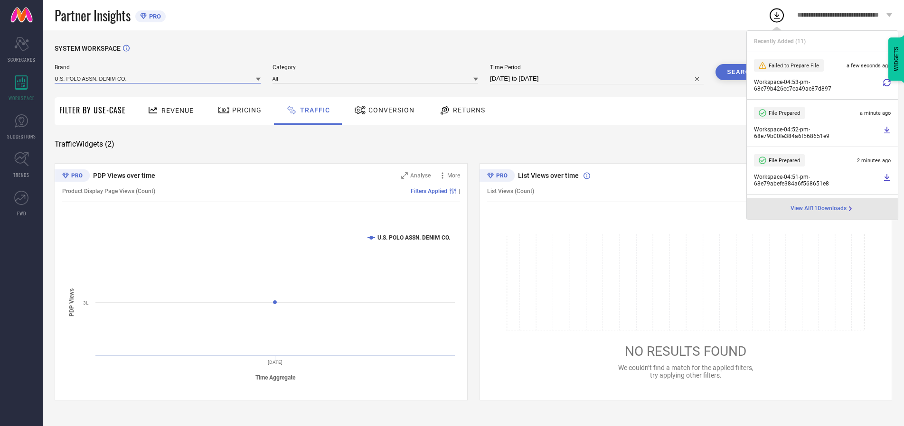
click at [158, 78] on input at bounding box center [158, 79] width 206 height 10
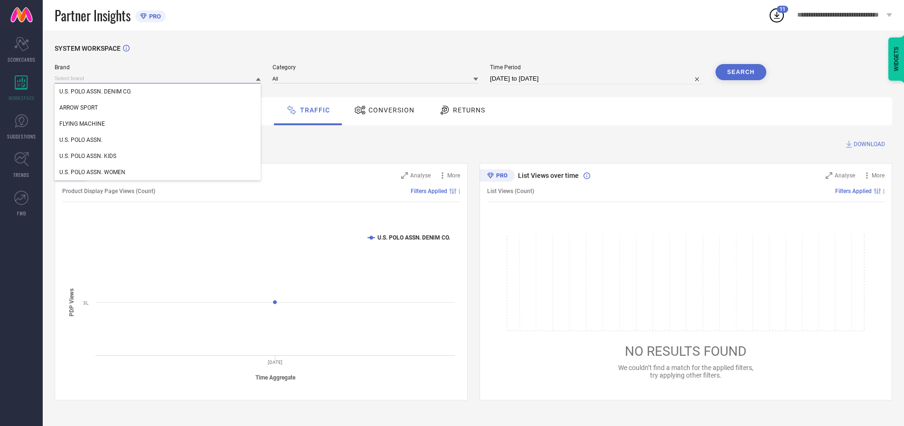
click at [158, 172] on div "U.S. POLO ASSN. WOMEN" at bounding box center [158, 172] width 206 height 16
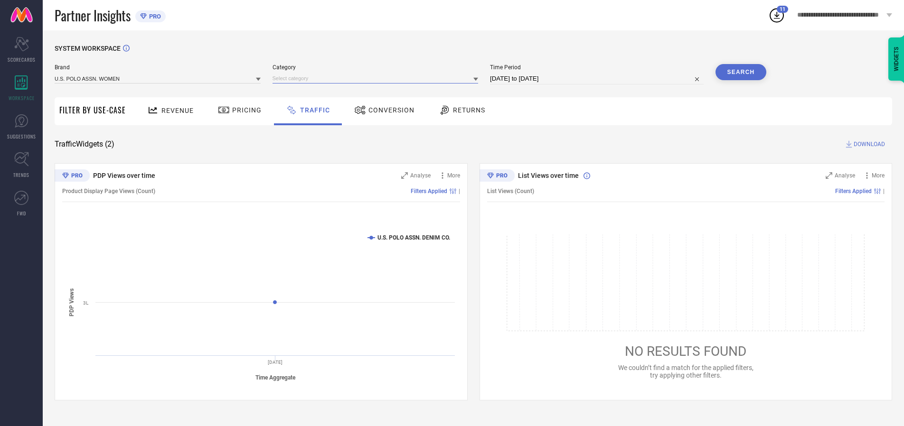
click at [377, 78] on input at bounding box center [376, 79] width 206 height 10
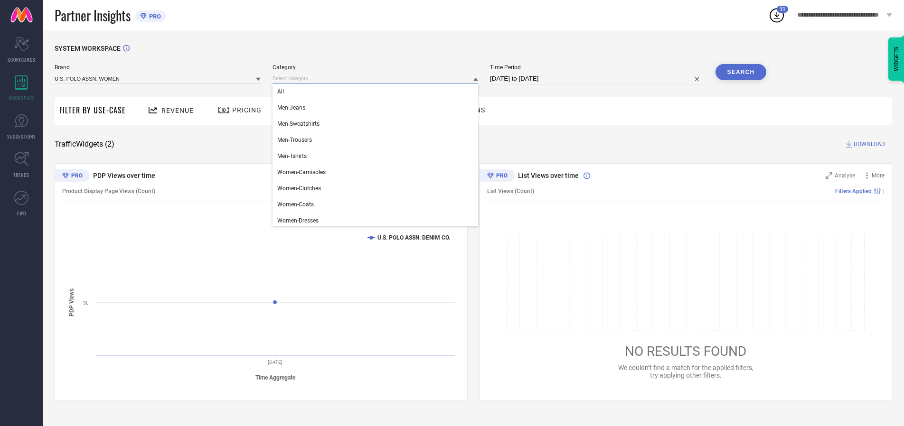
click at [377, 92] on div "All" at bounding box center [376, 92] width 206 height 16
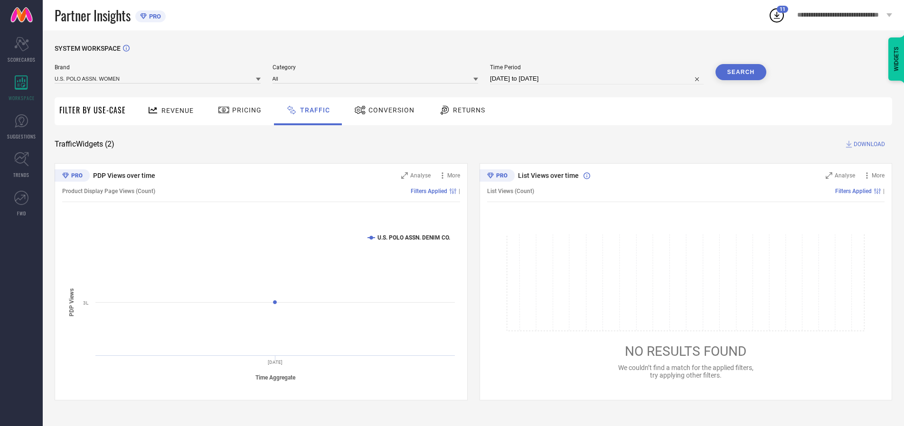
click at [741, 72] on button "Search" at bounding box center [740, 72] width 51 height 16
click at [868, 144] on span "DOWNLOAD" at bounding box center [869, 144] width 31 height 9
click at [598, 79] on input at bounding box center [597, 78] width 214 height 11
select select "9"
select select "2025"
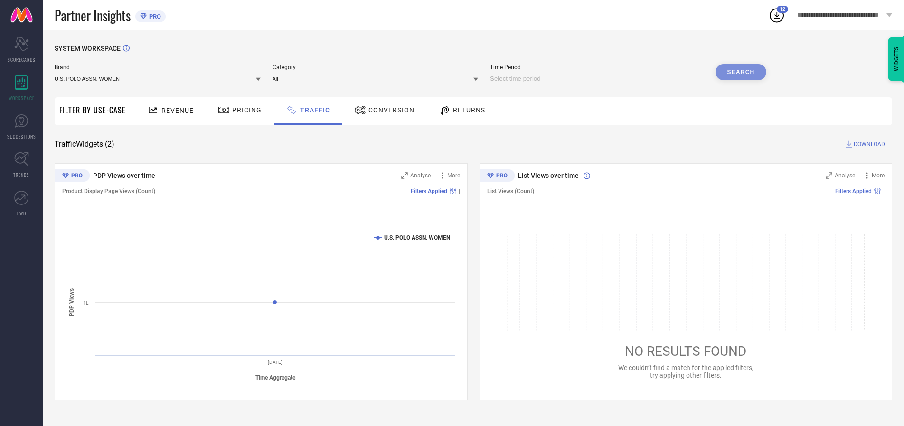
select select "10"
select select "2025"
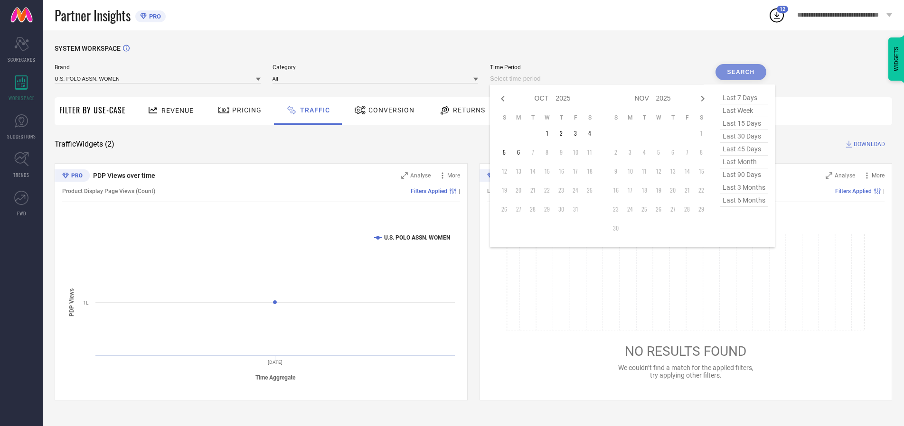
select select "8"
select select "2025"
select select "9"
select select "2025"
click at [536, 209] on td "30" at bounding box center [533, 209] width 14 height 14
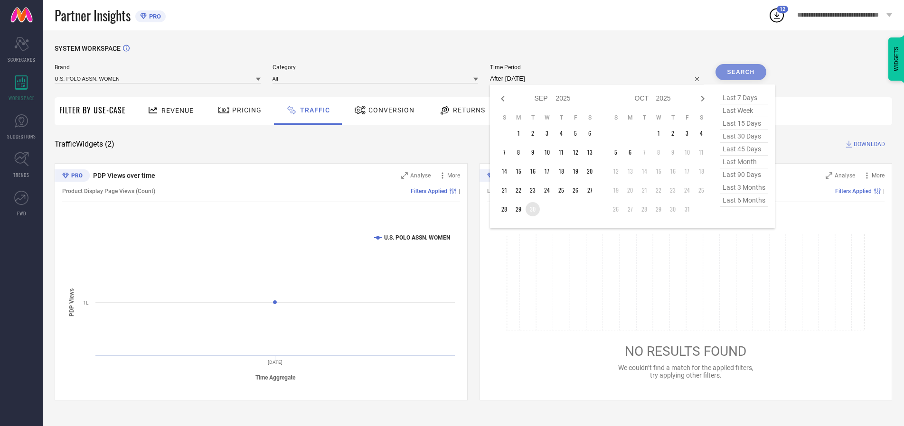
type input "[DATE] to [DATE]"
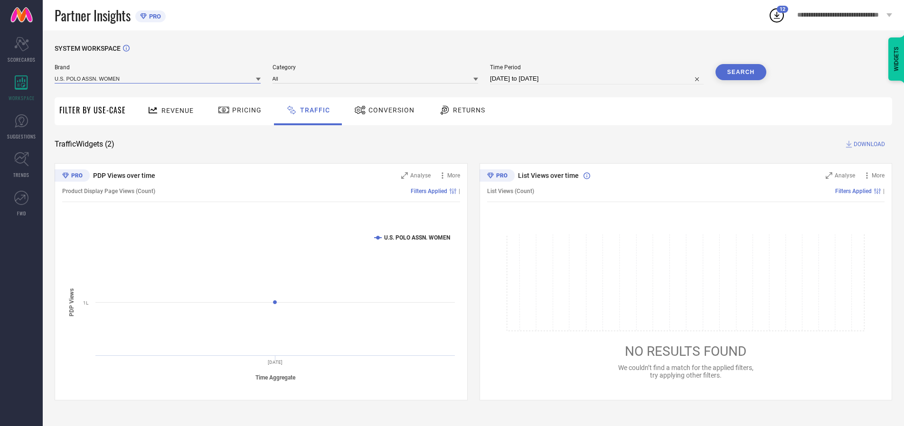
click at [158, 78] on input at bounding box center [158, 79] width 206 height 10
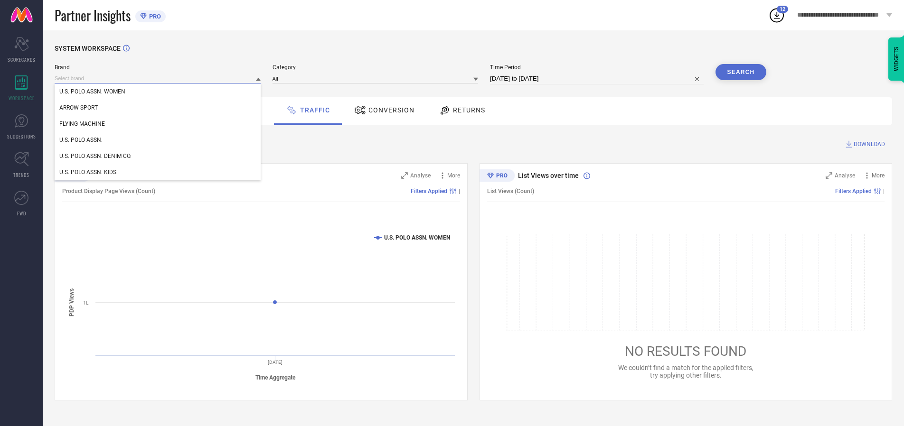
click at [158, 78] on input at bounding box center [158, 79] width 206 height 10
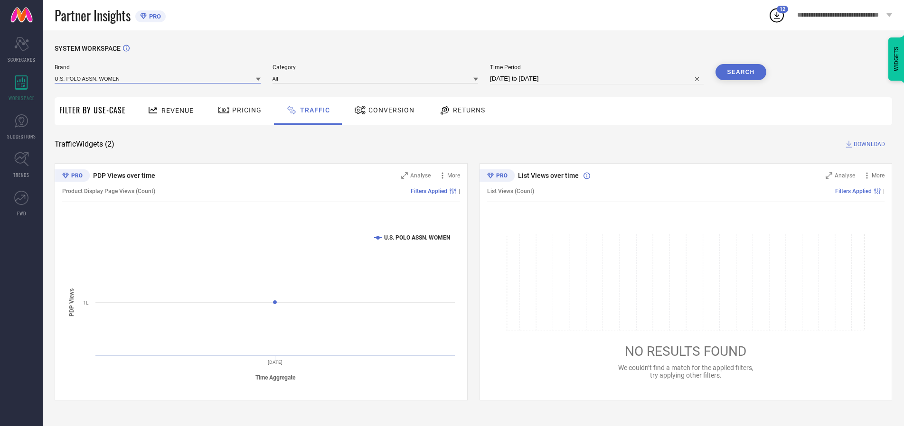
click at [158, 78] on input at bounding box center [158, 79] width 206 height 10
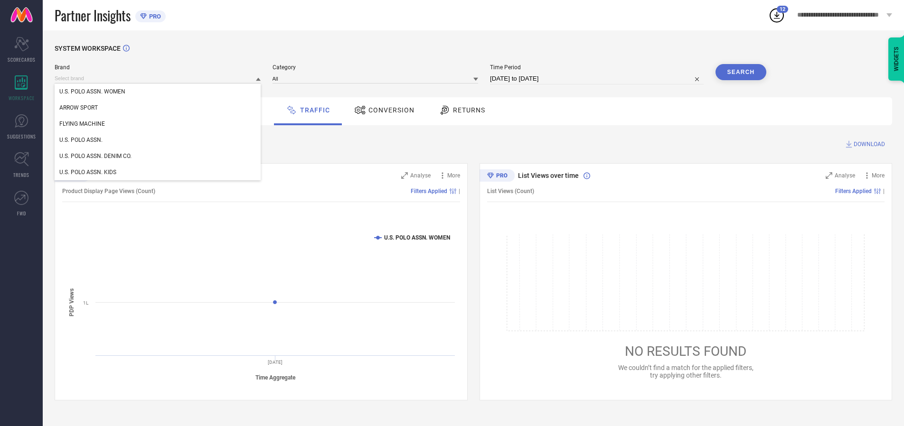
click at [158, 92] on div "U.S. POLO ASSN. WOMEN" at bounding box center [158, 92] width 206 height 16
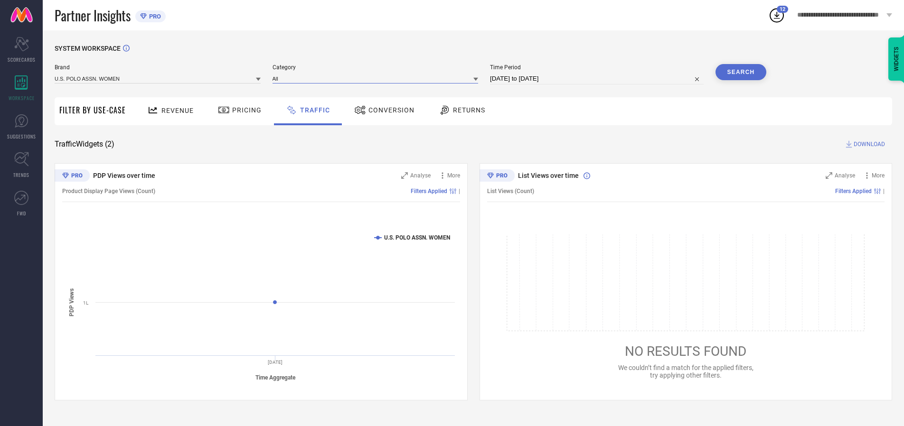
click at [377, 78] on input at bounding box center [376, 79] width 206 height 10
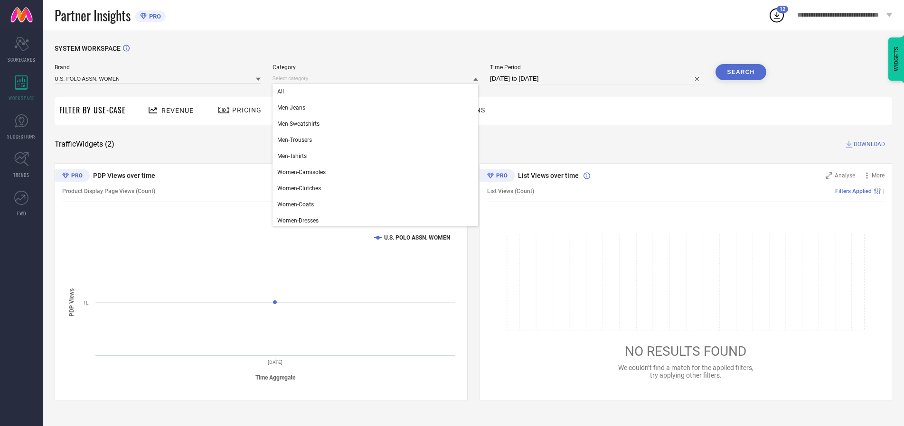
click at [377, 92] on div "All" at bounding box center [376, 92] width 206 height 16
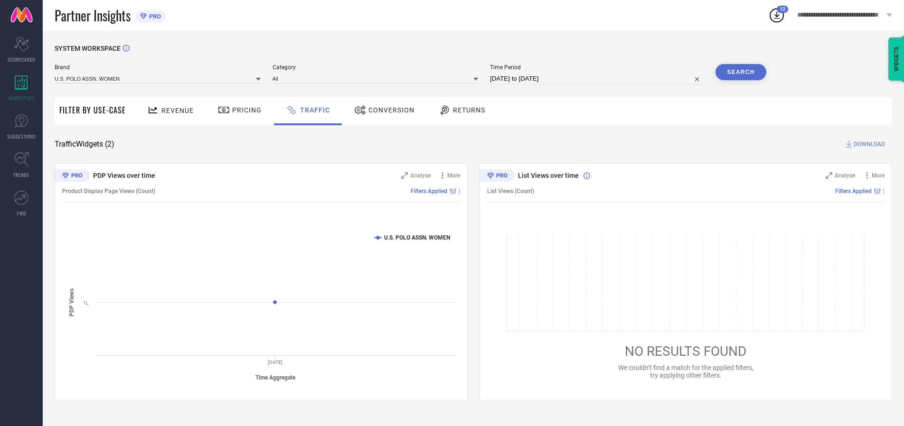
click at [741, 72] on button "Search" at bounding box center [740, 72] width 51 height 16
click at [868, 144] on span "DOWNLOAD" at bounding box center [869, 144] width 31 height 9
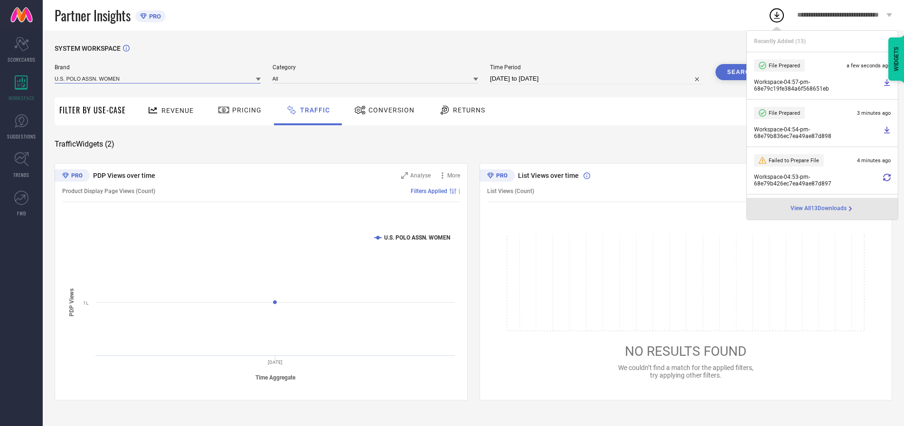
click at [158, 78] on input at bounding box center [158, 79] width 206 height 10
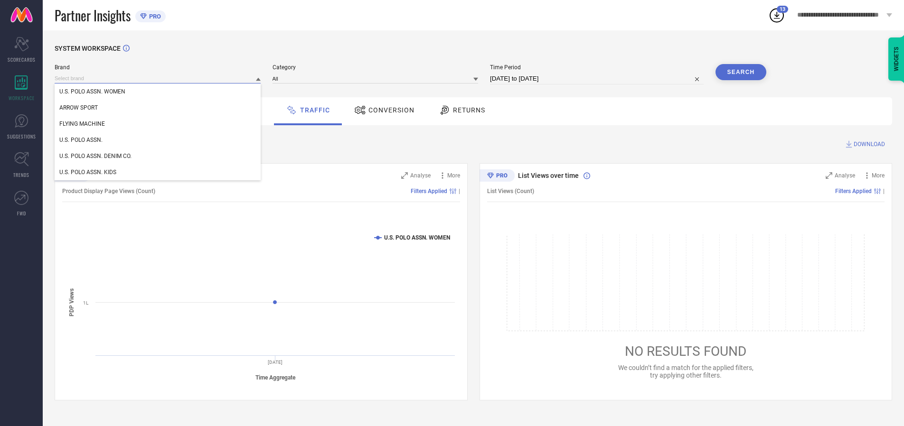
click at [158, 140] on div "U.S. POLO ASSN." at bounding box center [158, 140] width 206 height 16
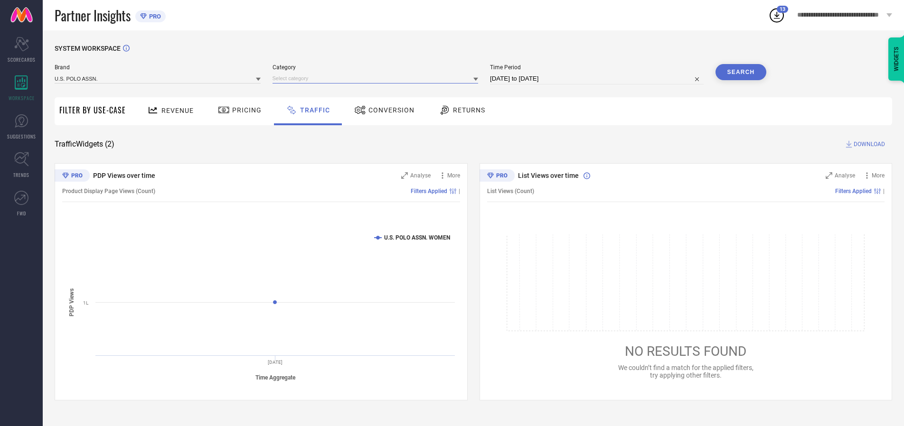
click at [377, 78] on input at bounding box center [376, 79] width 206 height 10
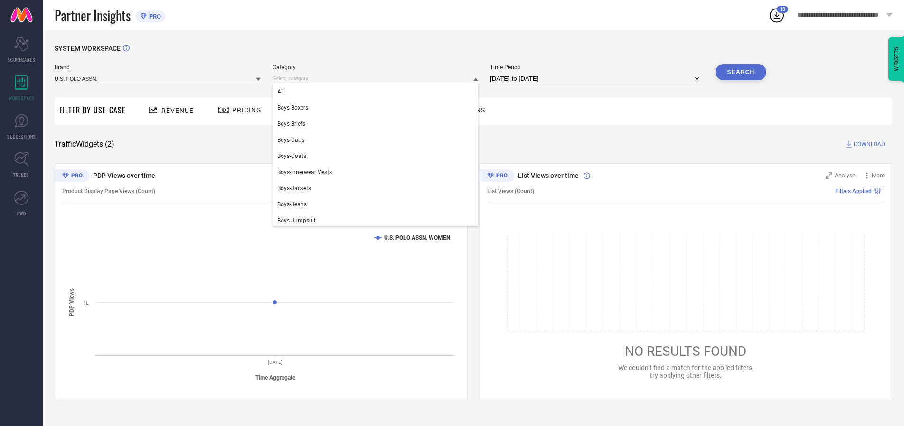
click at [377, 92] on div "All" at bounding box center [376, 92] width 206 height 16
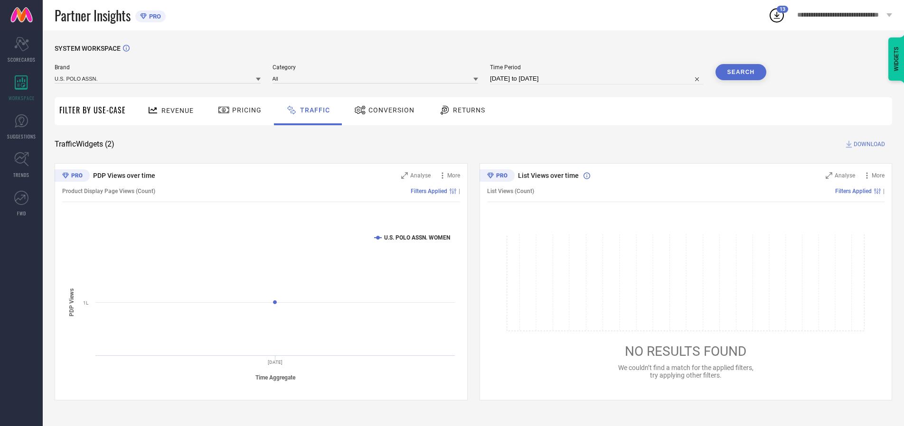
click at [741, 72] on button "Search" at bounding box center [740, 72] width 51 height 16
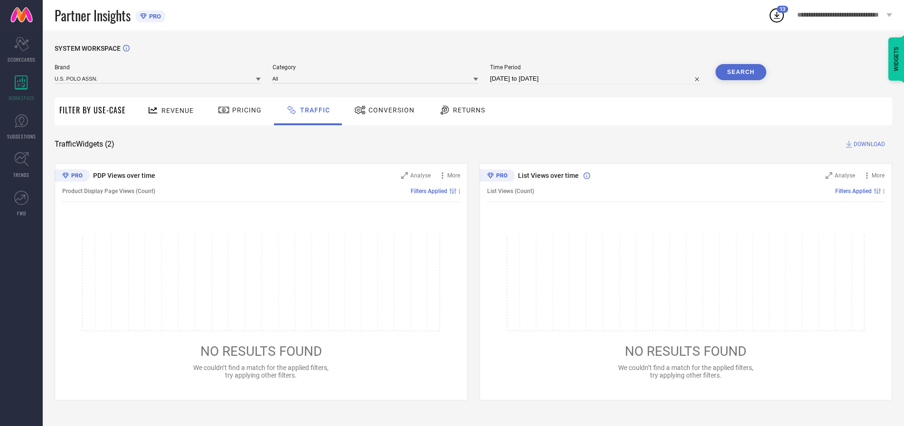
click at [868, 144] on span "DOWNLOAD" at bounding box center [869, 144] width 31 height 9
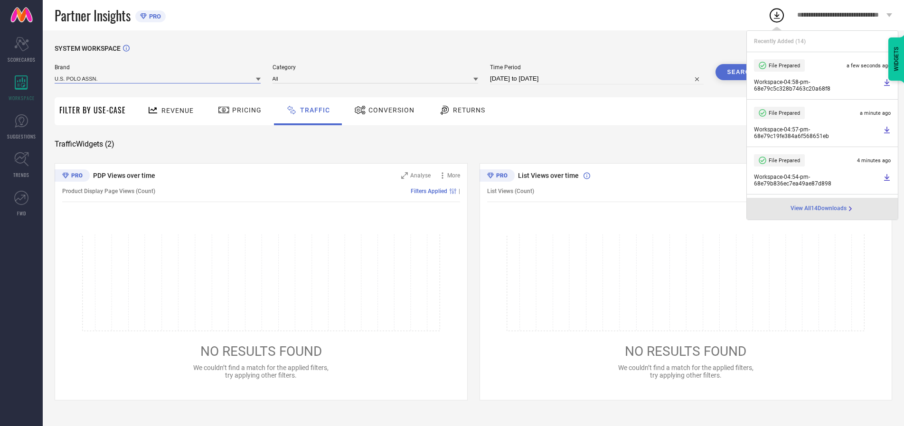
click at [158, 78] on input at bounding box center [158, 79] width 206 height 10
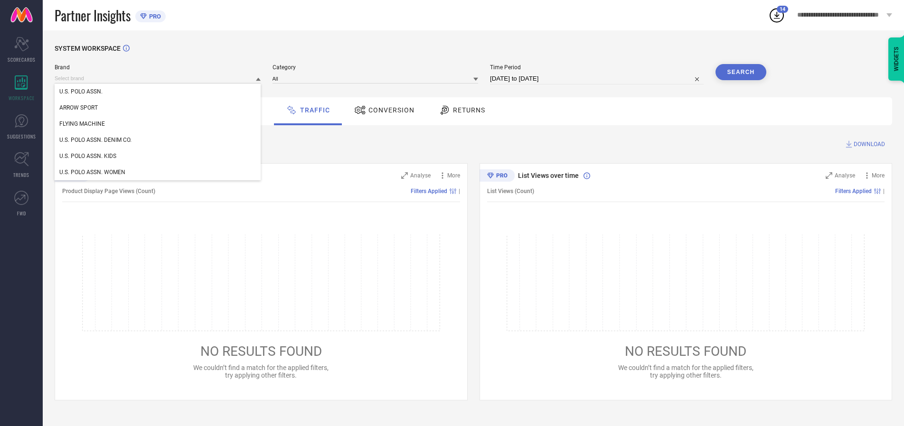
click at [158, 140] on div "U.S. POLO ASSN. DENIM CO." at bounding box center [158, 140] width 206 height 16
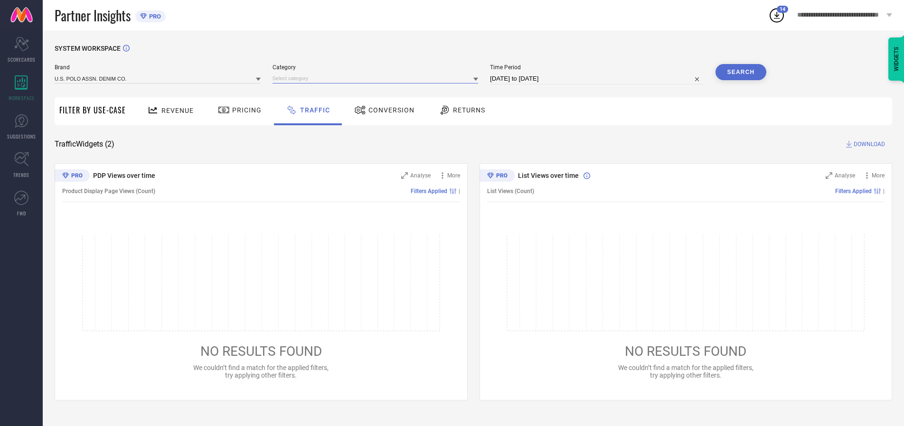
click at [377, 78] on input at bounding box center [376, 79] width 206 height 10
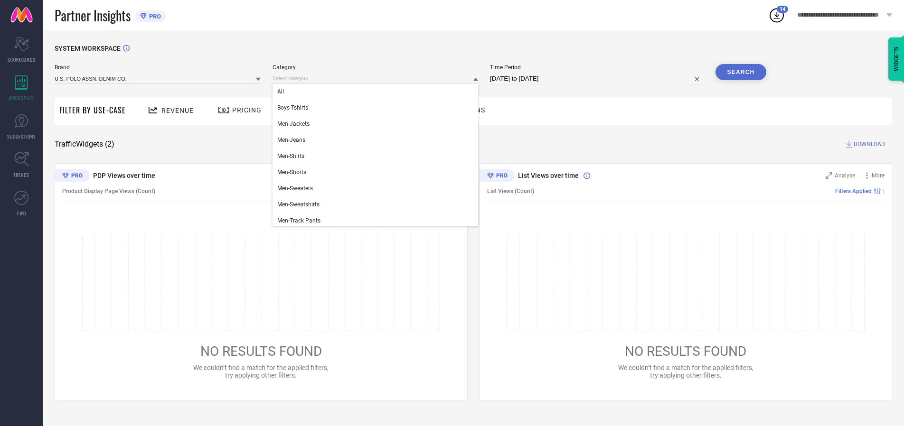
click at [377, 92] on div "All" at bounding box center [376, 92] width 206 height 16
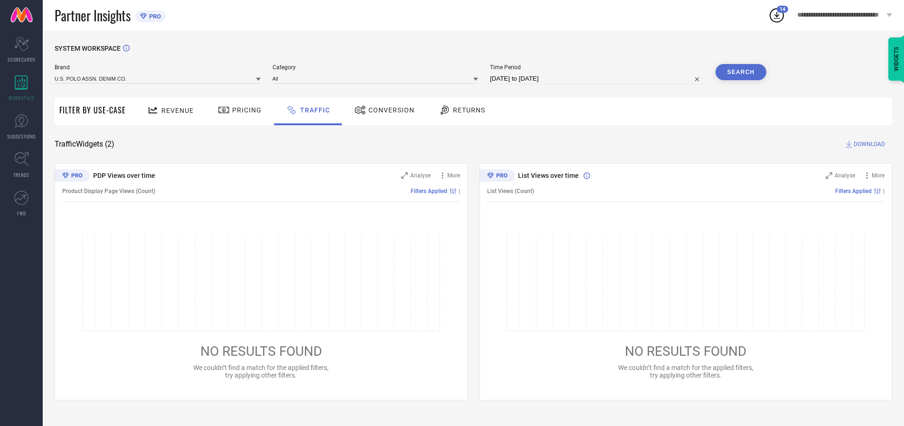
click at [741, 72] on button "Search" at bounding box center [740, 72] width 51 height 16
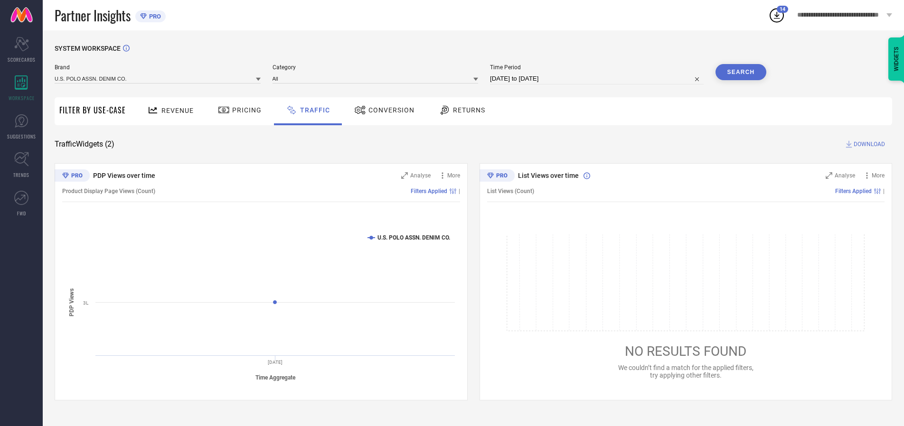
click at [868, 144] on span "DOWNLOAD" at bounding box center [869, 144] width 31 height 9
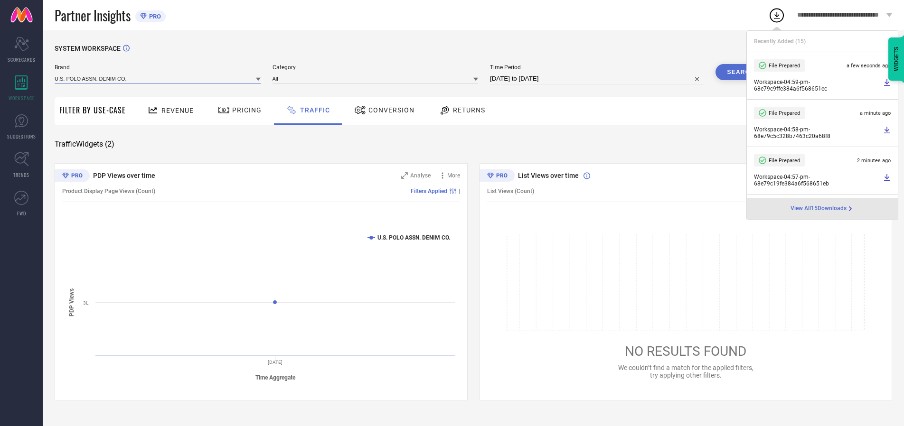
click at [158, 78] on input at bounding box center [158, 79] width 206 height 10
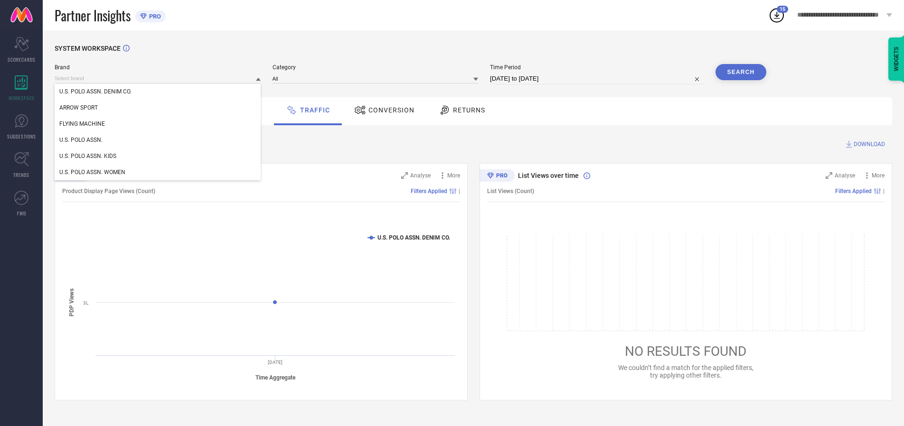
click at [158, 156] on div "U.S. POLO ASSN. KIDS" at bounding box center [158, 156] width 206 height 16
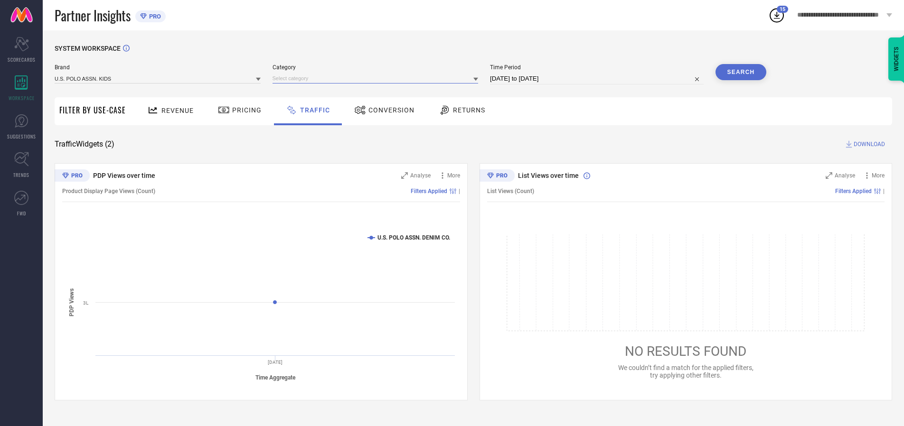
click at [377, 78] on input at bounding box center [376, 79] width 206 height 10
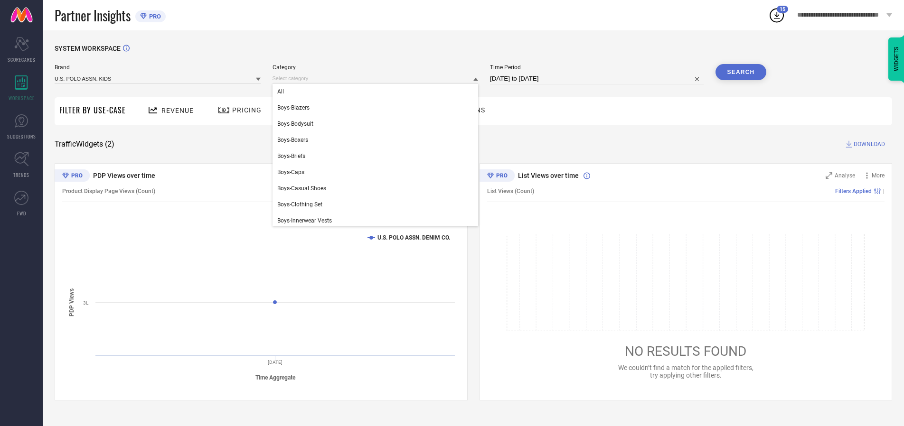
click at [377, 92] on div "All" at bounding box center [376, 92] width 206 height 16
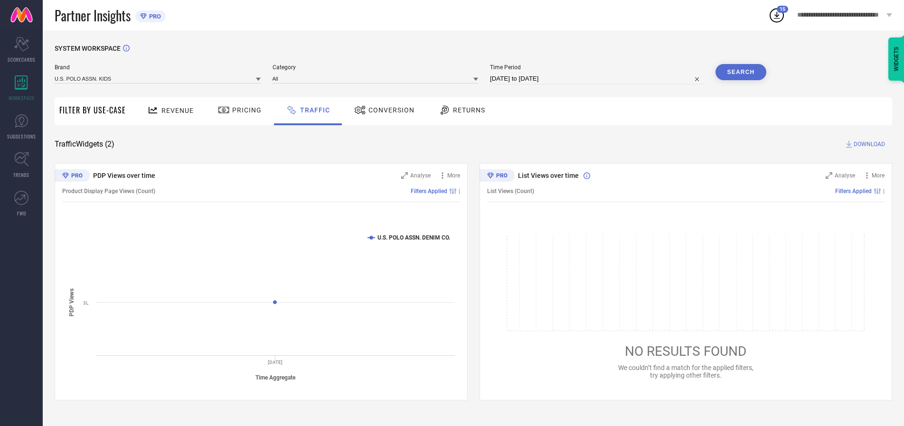
click at [741, 72] on button "Search" at bounding box center [740, 72] width 51 height 16
click at [868, 144] on span "DOWNLOAD" at bounding box center [869, 144] width 31 height 9
click at [598, 79] on input at bounding box center [597, 78] width 214 height 11
select select "9"
select select "2025"
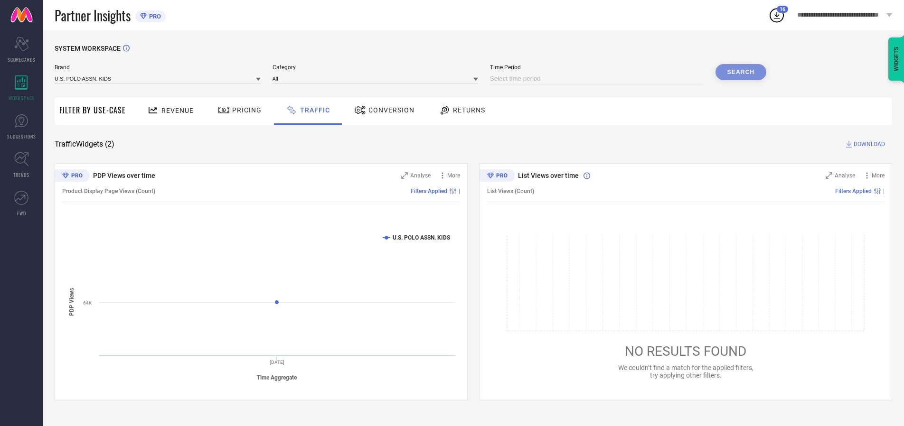
select select "10"
select select "2025"
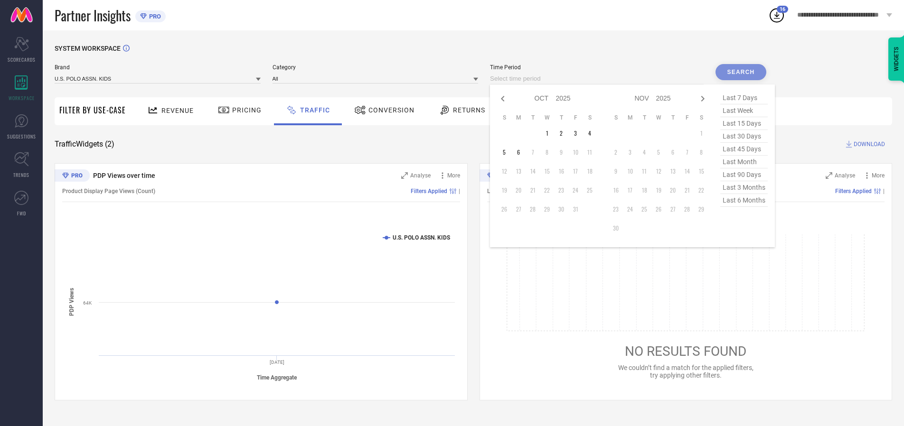
click at [550, 133] on td "1" at bounding box center [547, 133] width 14 height 14
type input "[DATE] to [DATE]"
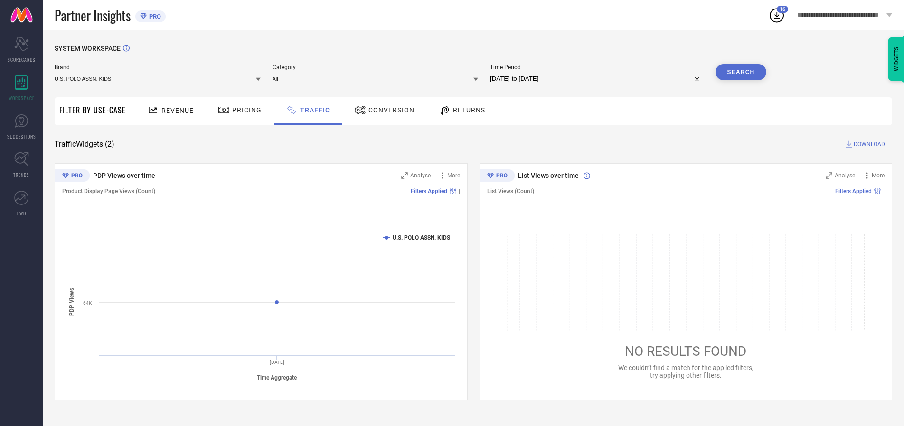
click at [158, 78] on input at bounding box center [158, 79] width 206 height 10
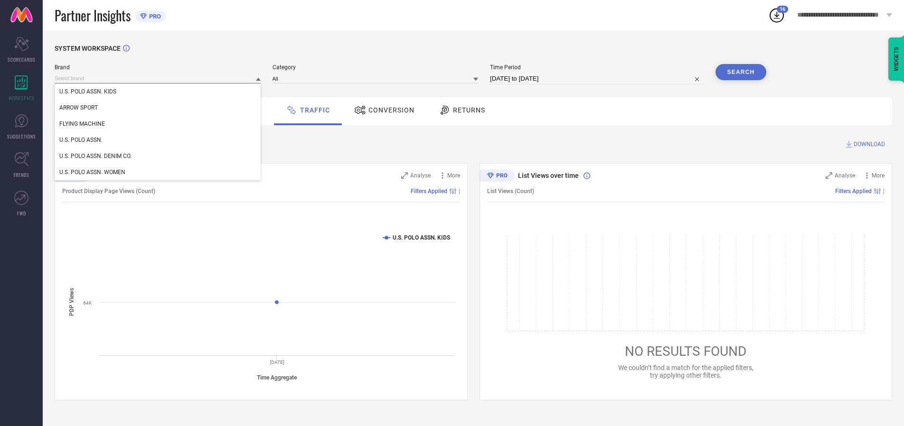
click at [158, 78] on input at bounding box center [158, 79] width 206 height 10
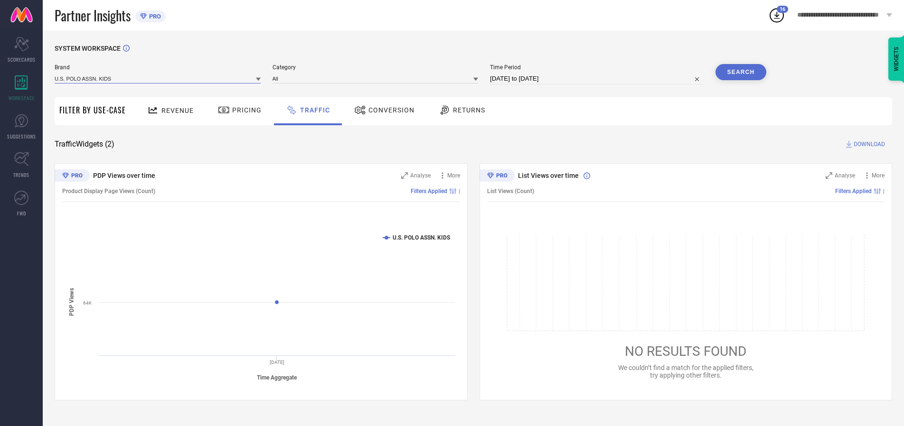
click at [158, 78] on input at bounding box center [158, 79] width 206 height 10
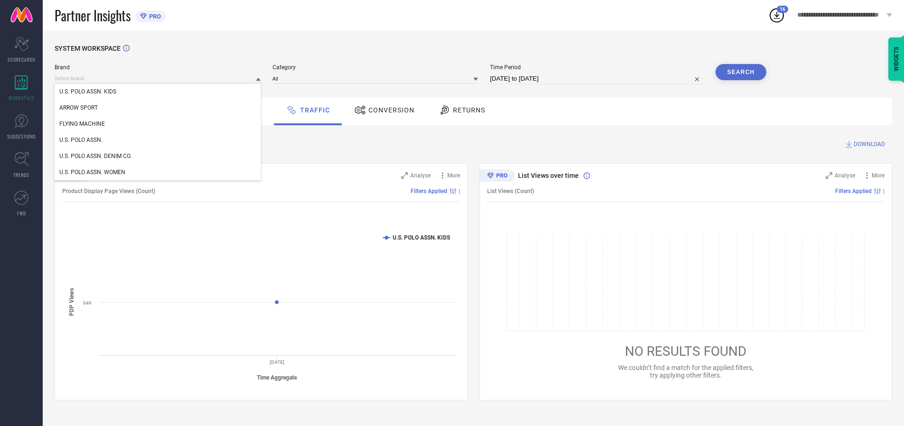
click at [158, 92] on div "U.S. POLO ASSN. KIDS" at bounding box center [158, 92] width 206 height 16
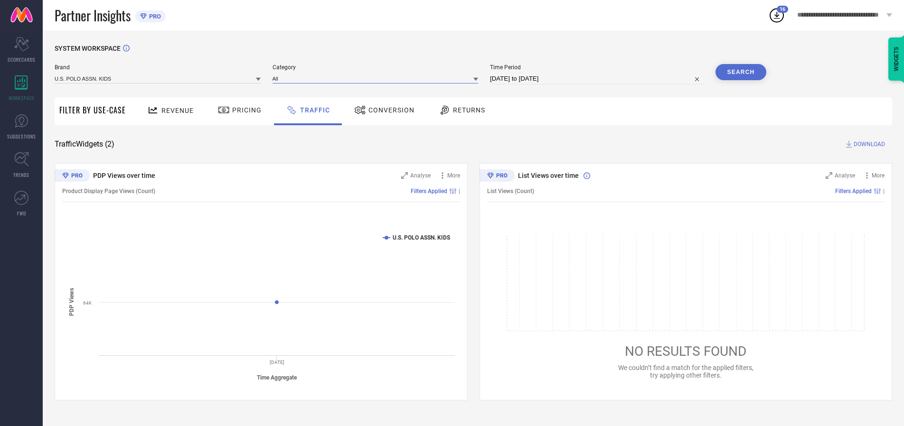
click at [377, 78] on input at bounding box center [376, 79] width 206 height 10
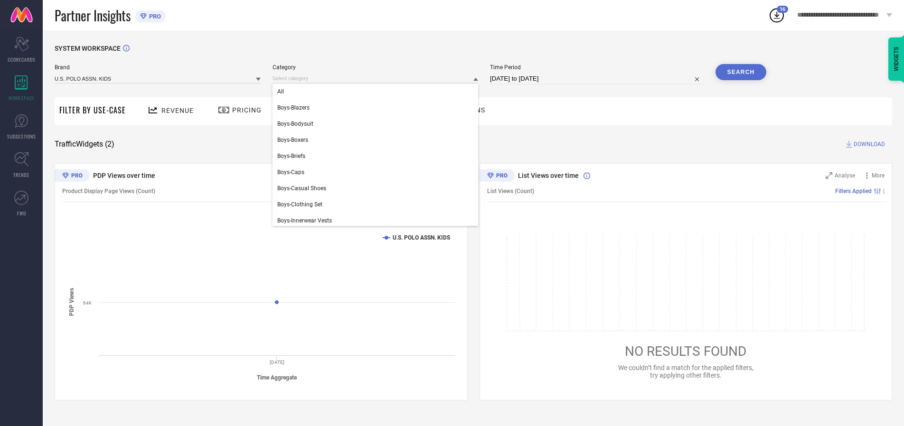
click at [377, 92] on div "All" at bounding box center [376, 92] width 206 height 16
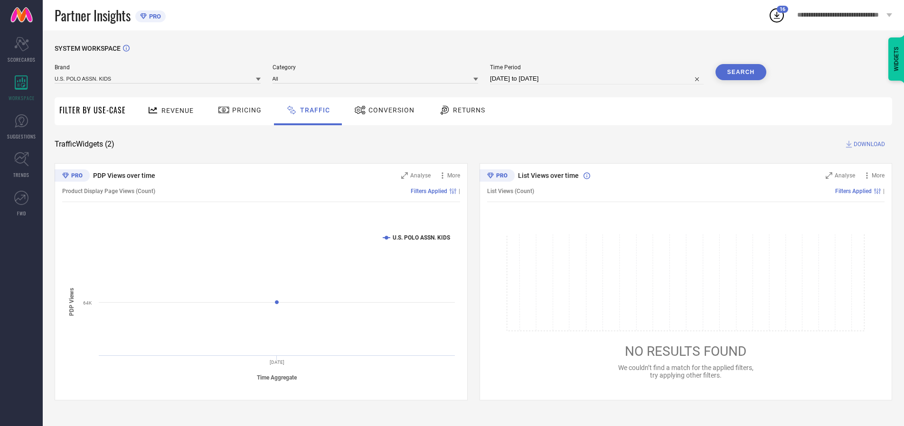
click at [741, 72] on button "Search" at bounding box center [740, 72] width 51 height 16
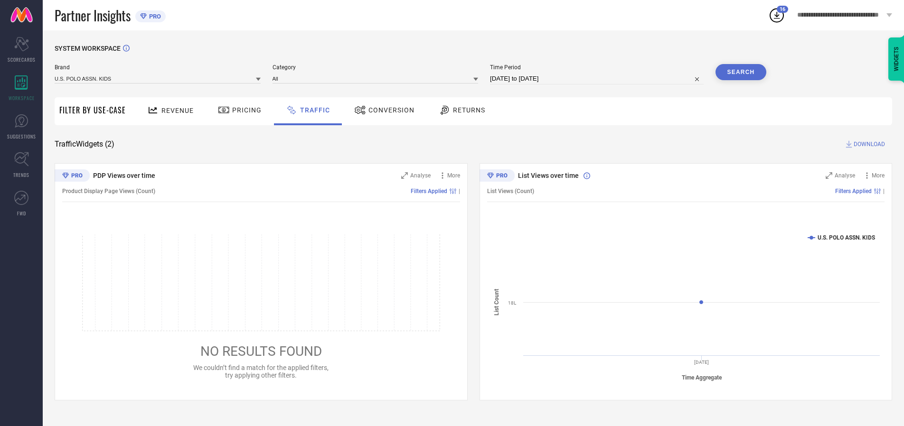
click at [868, 144] on span "DOWNLOAD" at bounding box center [869, 144] width 31 height 9
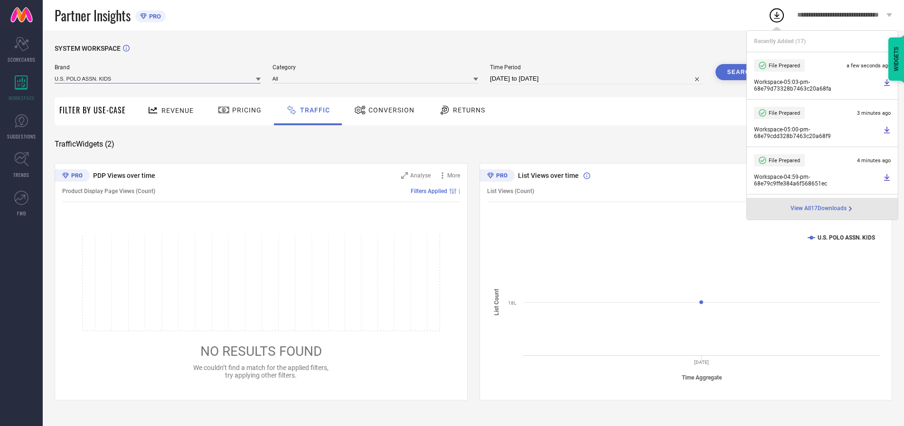
click at [158, 78] on input at bounding box center [158, 79] width 206 height 10
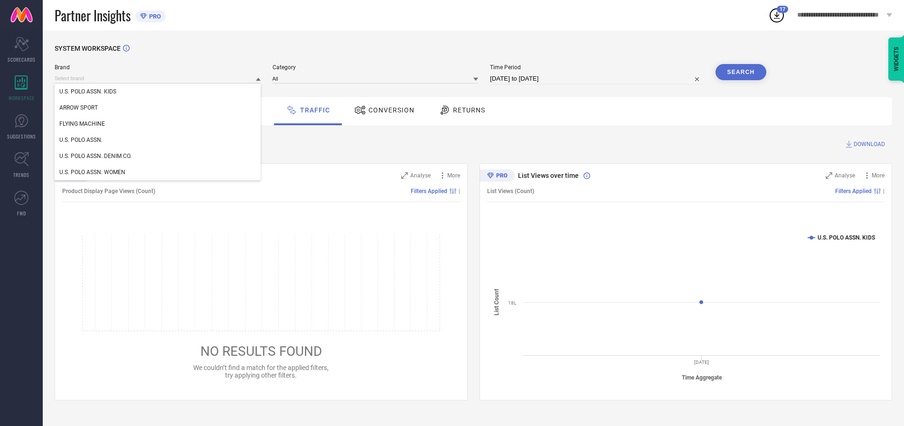
click at [158, 140] on div "U.S. POLO ASSN." at bounding box center [158, 140] width 206 height 16
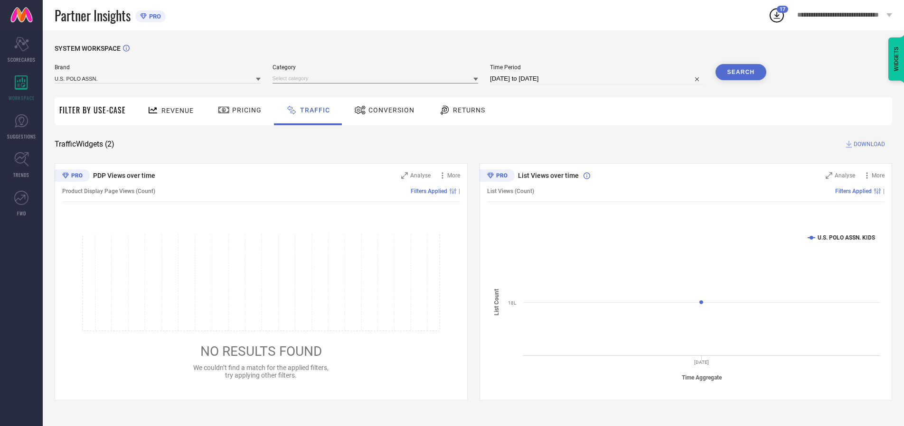
click at [377, 78] on input at bounding box center [376, 79] width 206 height 10
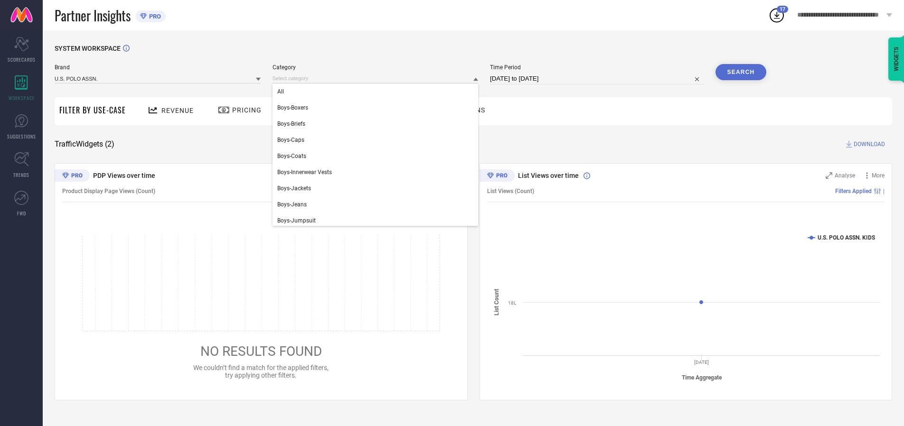
click at [377, 92] on div "All" at bounding box center [376, 92] width 206 height 16
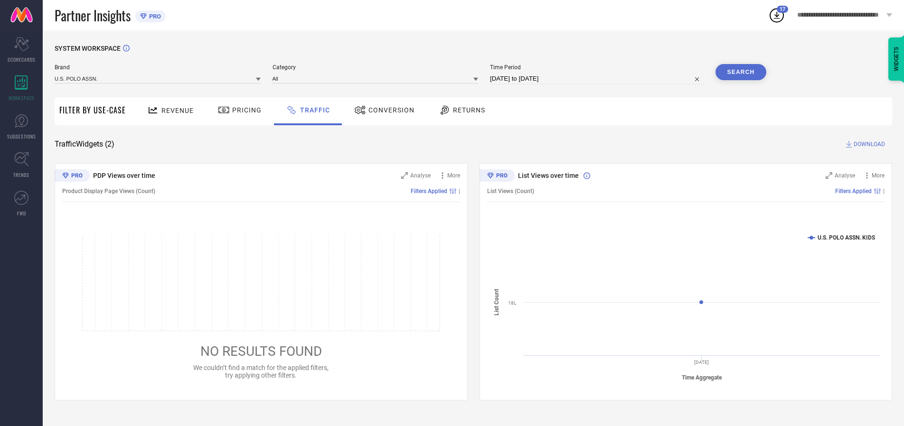
click at [741, 72] on button "Search" at bounding box center [740, 72] width 51 height 16
click at [868, 144] on span "DOWNLOAD" at bounding box center [869, 144] width 31 height 9
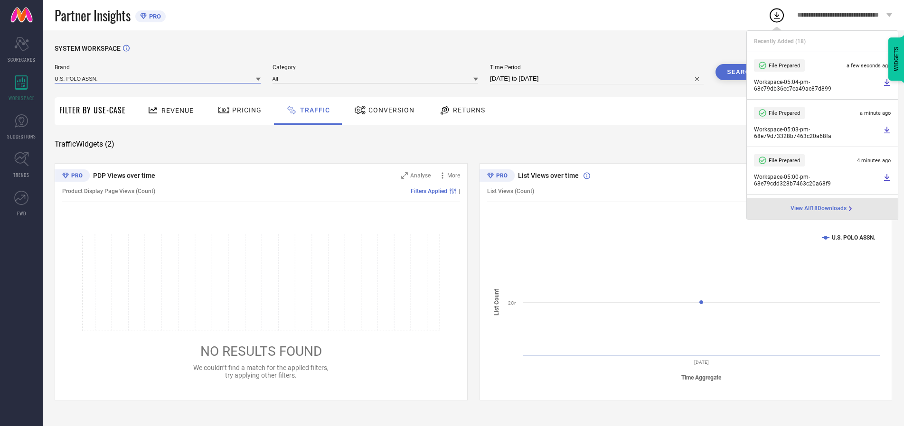
click at [158, 78] on input at bounding box center [158, 79] width 206 height 10
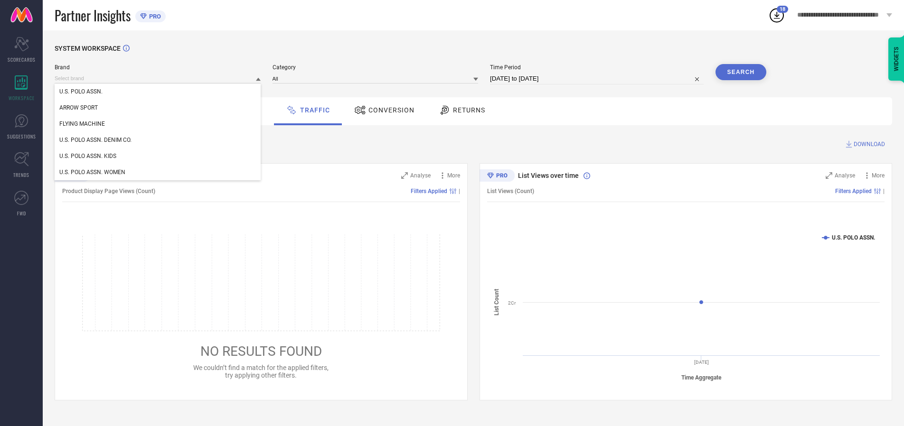
click at [158, 140] on div "U.S. POLO ASSN. DENIM CO." at bounding box center [158, 140] width 206 height 16
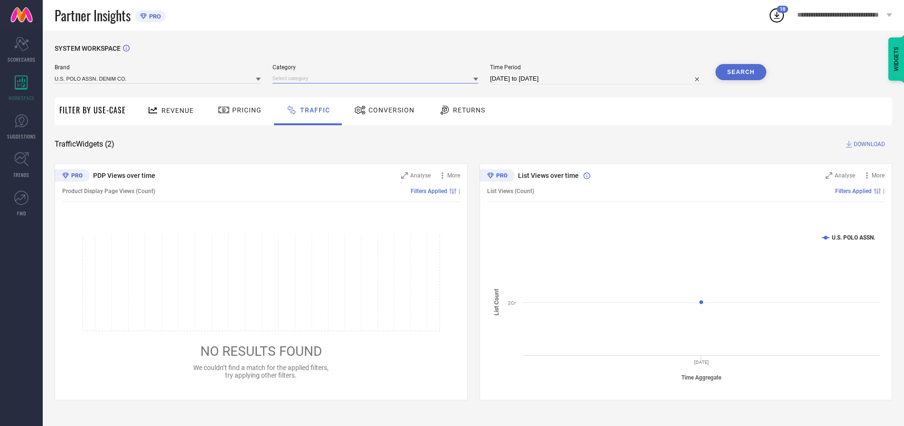
click at [377, 78] on input at bounding box center [376, 79] width 206 height 10
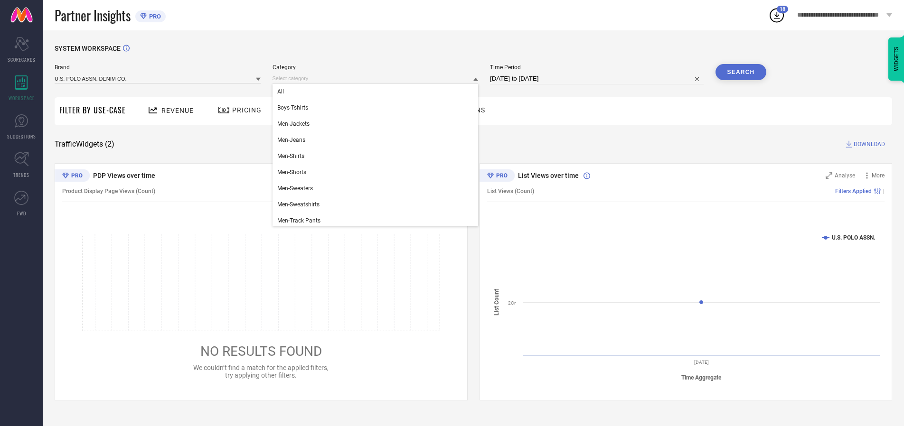
click at [377, 92] on div "All" at bounding box center [376, 92] width 206 height 16
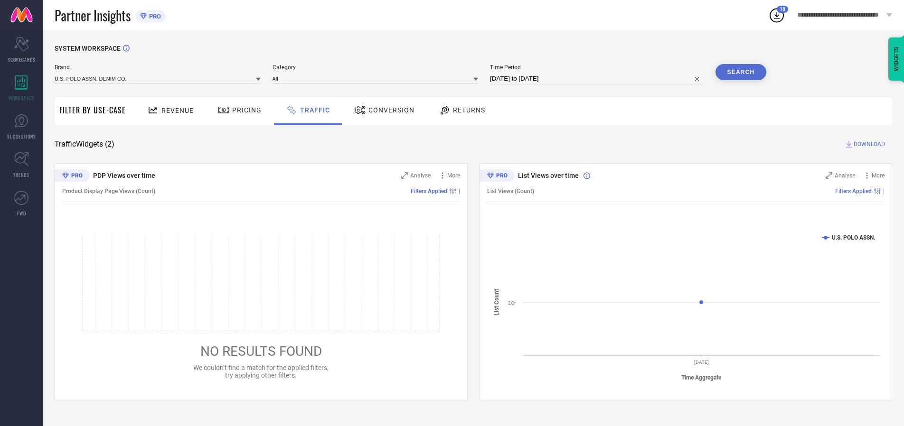
click at [741, 72] on button "Search" at bounding box center [740, 72] width 51 height 16
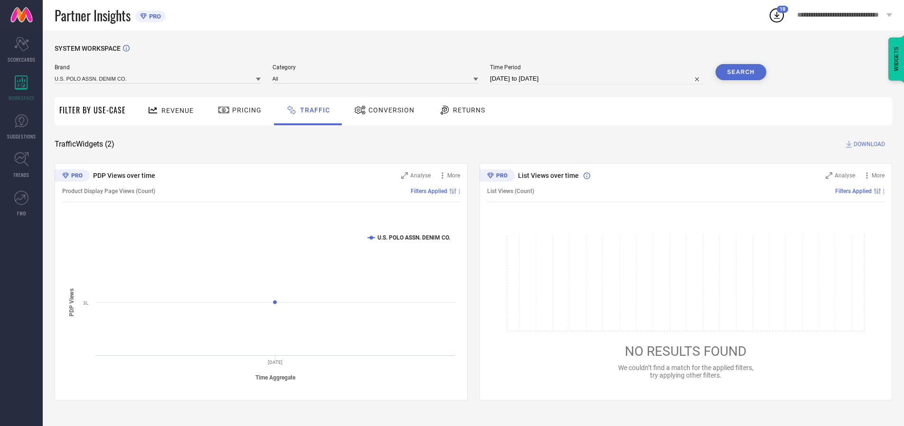
click at [868, 144] on span "DOWNLOAD" at bounding box center [869, 144] width 31 height 9
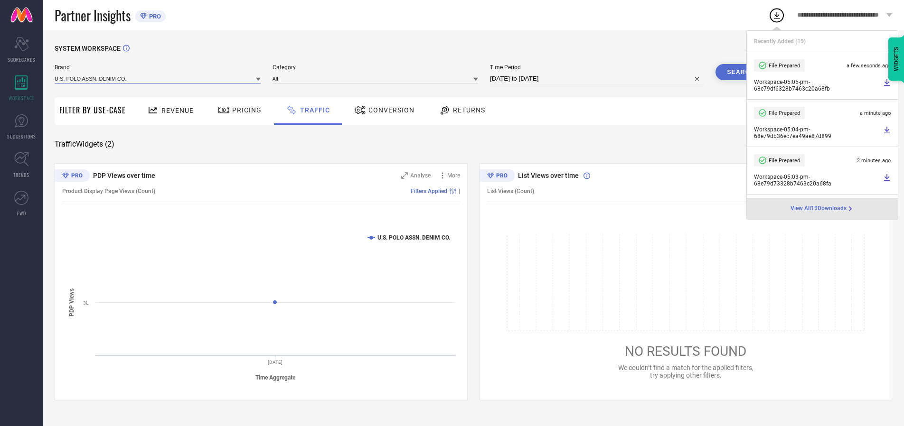
click at [158, 78] on input at bounding box center [158, 79] width 206 height 10
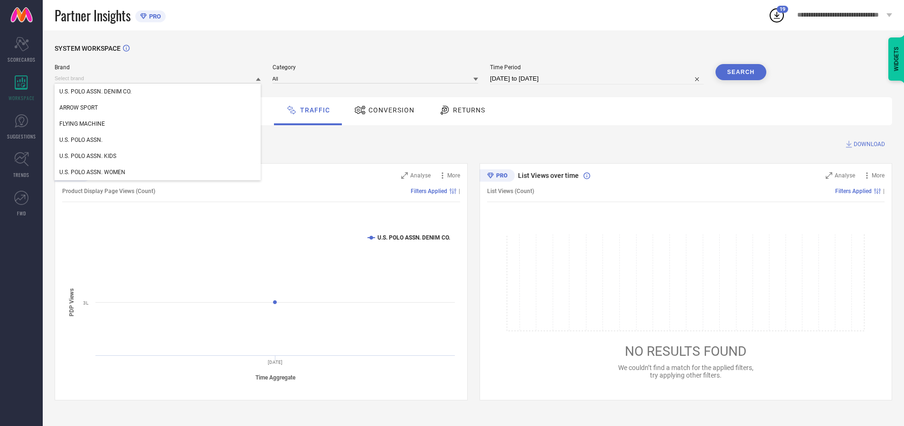
click at [158, 172] on div "U.S. POLO ASSN. WOMEN" at bounding box center [158, 172] width 206 height 16
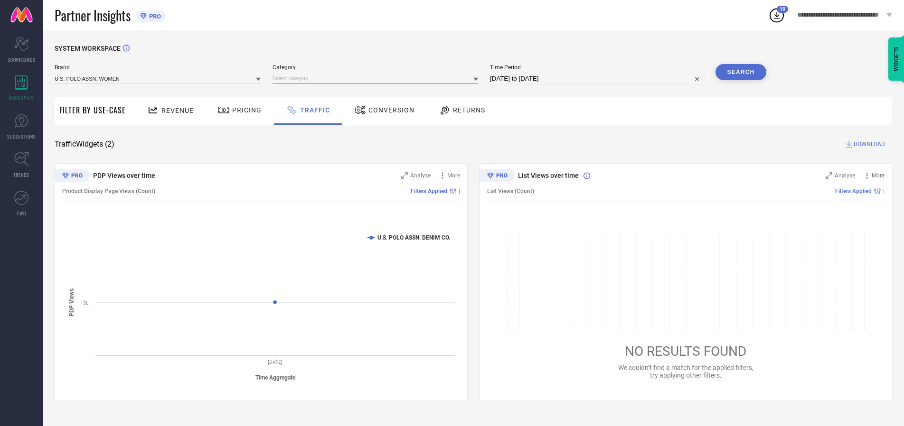
click at [377, 78] on input at bounding box center [376, 79] width 206 height 10
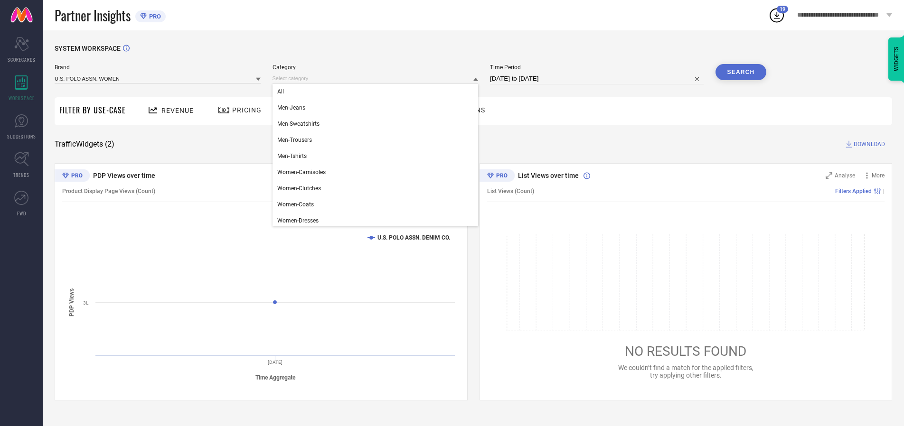
click at [377, 92] on div "All" at bounding box center [376, 92] width 206 height 16
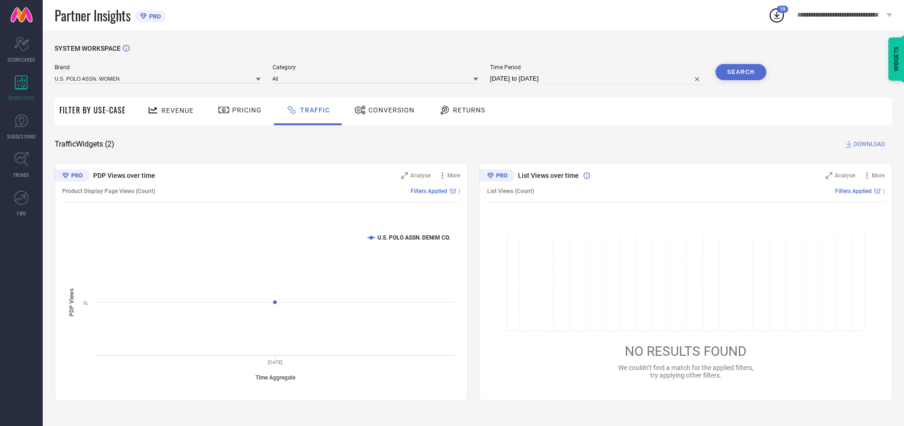
click at [741, 72] on button "Search" at bounding box center [740, 72] width 51 height 16
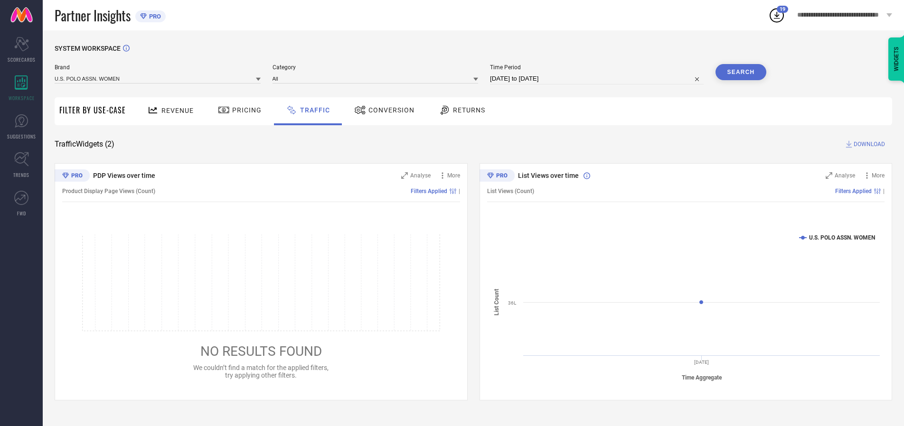
click at [868, 144] on span "DOWNLOAD" at bounding box center [869, 144] width 31 height 9
click at [598, 79] on input at bounding box center [597, 78] width 214 height 11
select select "9"
select select "2025"
select select "10"
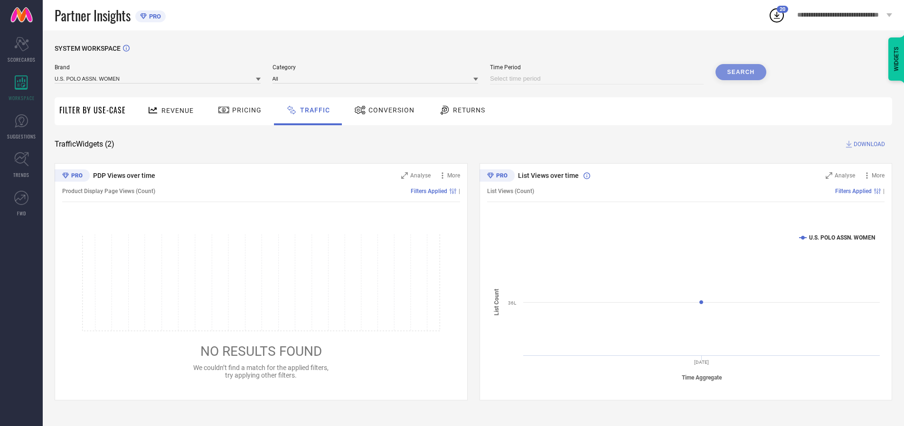
select select "2025"
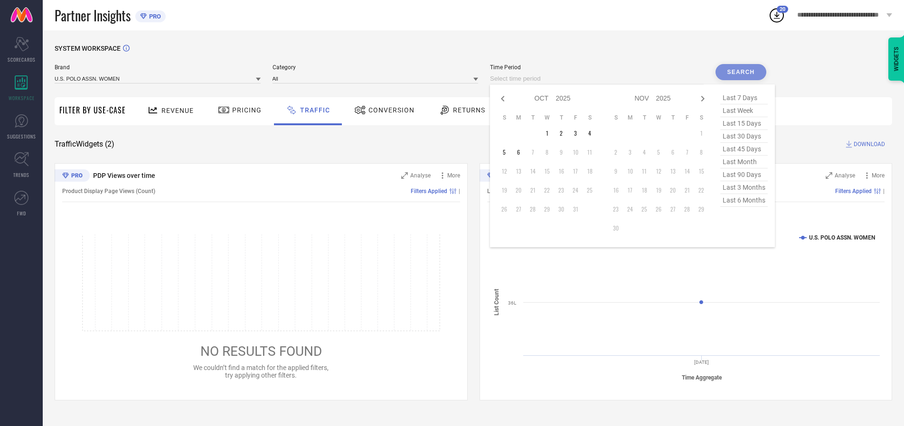
click at [564, 133] on td "2" at bounding box center [561, 133] width 14 height 14
type input "[DATE] to [DATE]"
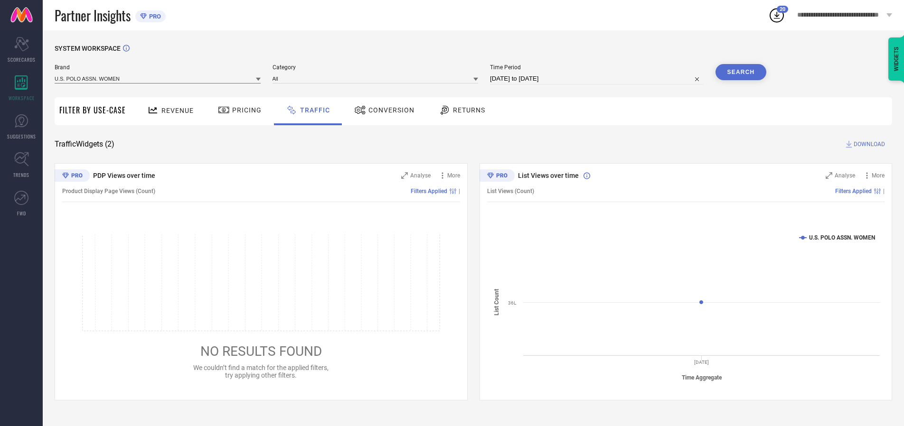
click at [158, 78] on input at bounding box center [158, 79] width 206 height 10
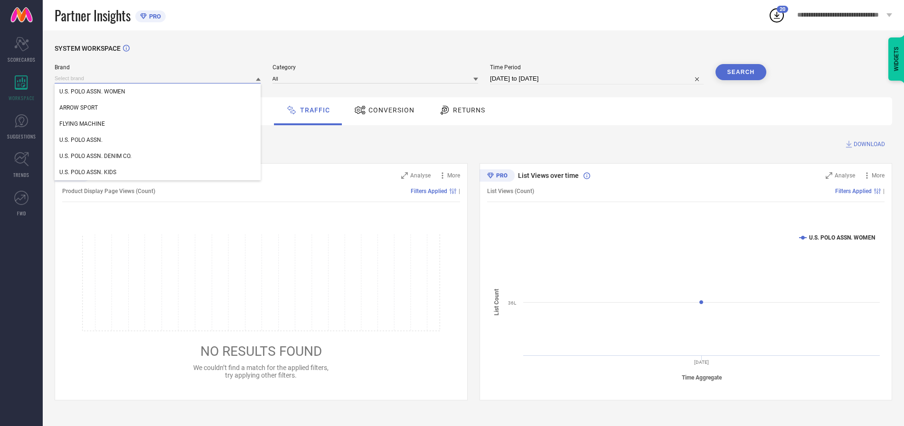
click at [158, 78] on input at bounding box center [158, 79] width 206 height 10
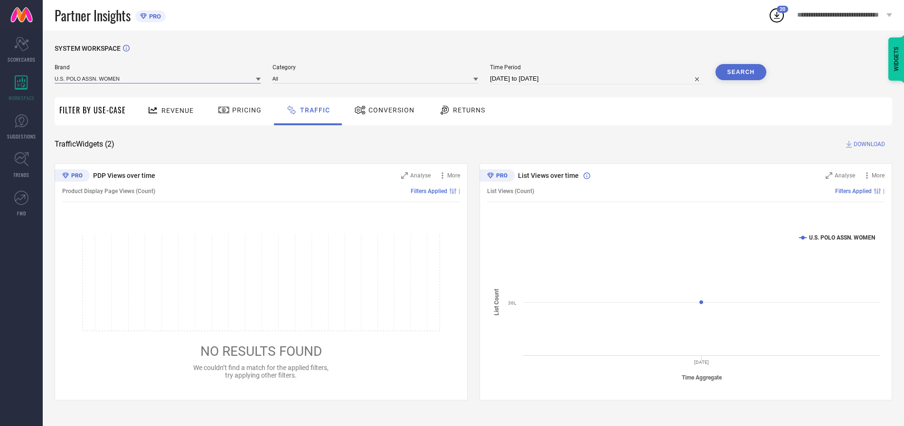
click at [158, 78] on input at bounding box center [158, 79] width 206 height 10
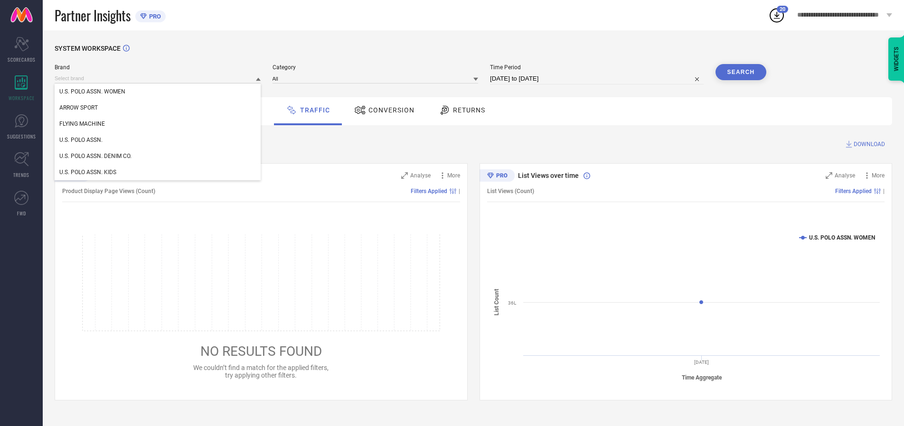
click at [158, 92] on div "U.S. POLO ASSN. WOMEN" at bounding box center [158, 92] width 206 height 16
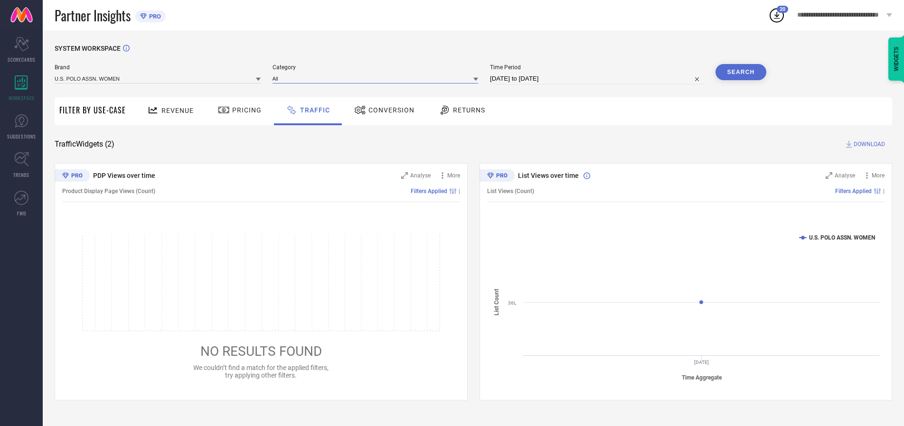
click at [377, 78] on input at bounding box center [376, 79] width 206 height 10
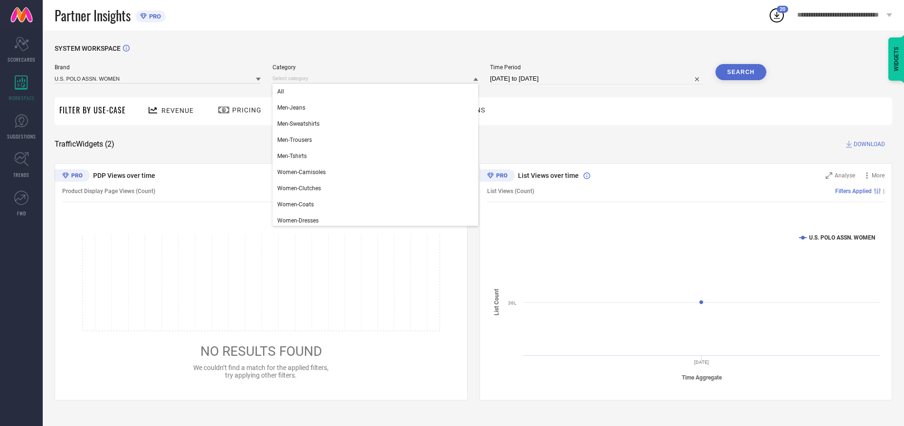
click at [377, 92] on div "All" at bounding box center [376, 92] width 206 height 16
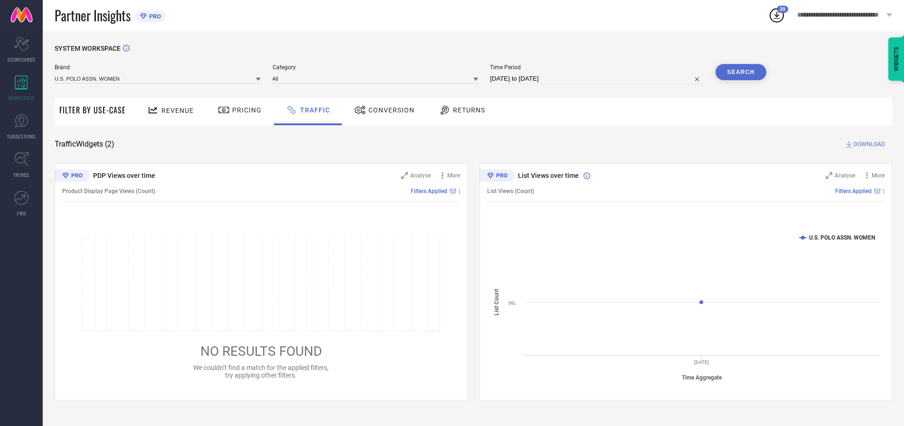
click at [741, 72] on button "Search" at bounding box center [740, 72] width 51 height 16
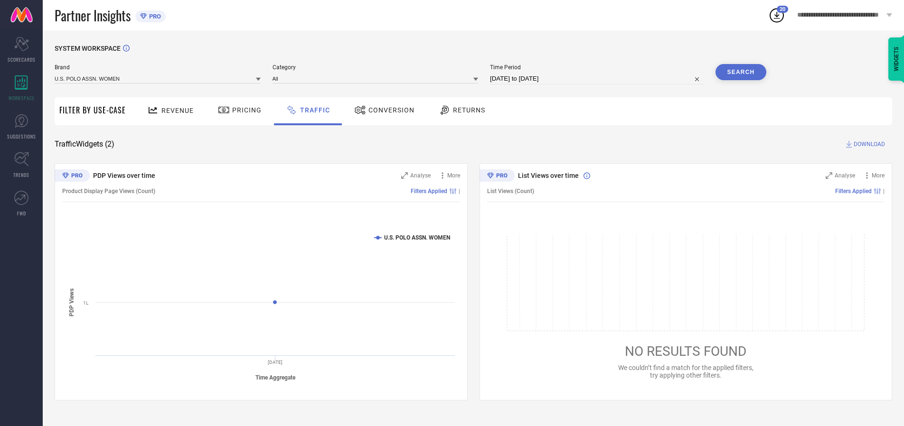
click at [868, 144] on span "DOWNLOAD" at bounding box center [869, 144] width 31 height 9
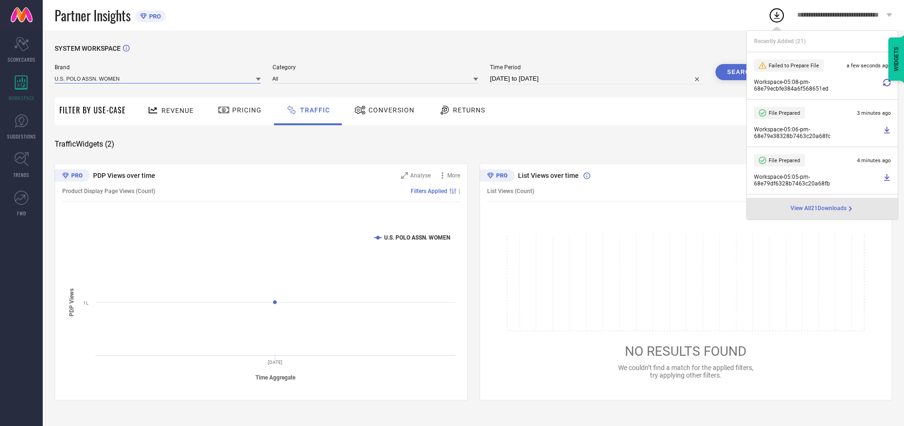
click at [158, 78] on input at bounding box center [158, 79] width 206 height 10
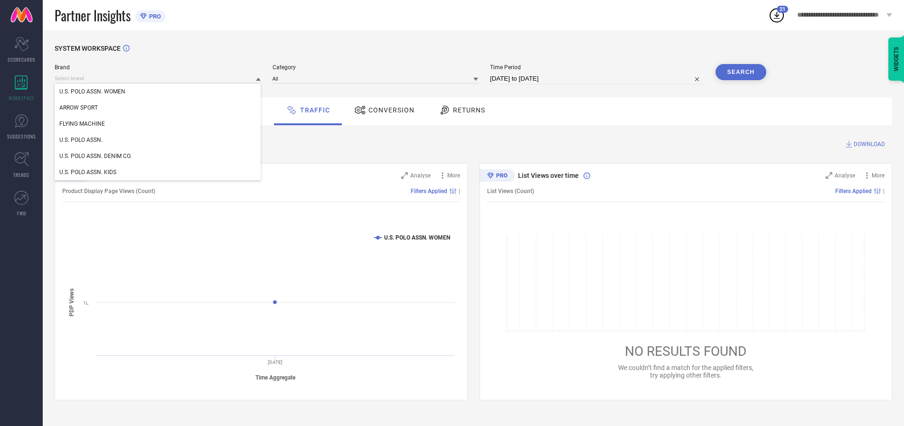
click at [158, 140] on div "U.S. POLO ASSN." at bounding box center [158, 140] width 206 height 16
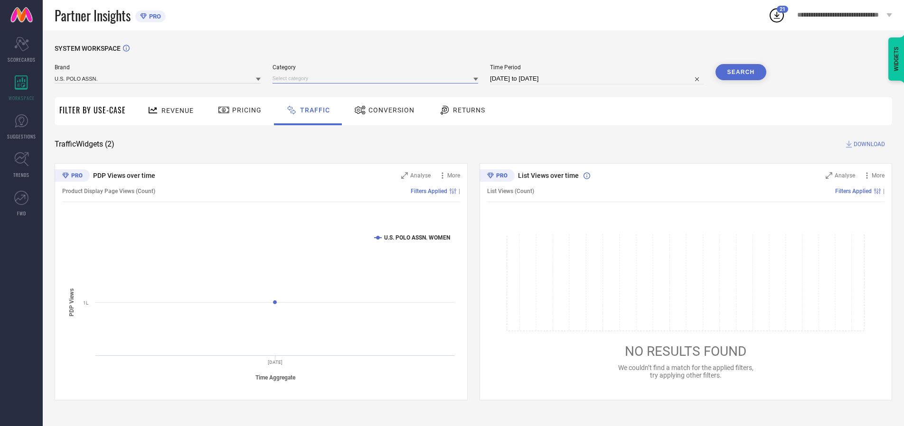
click at [377, 78] on input at bounding box center [376, 79] width 206 height 10
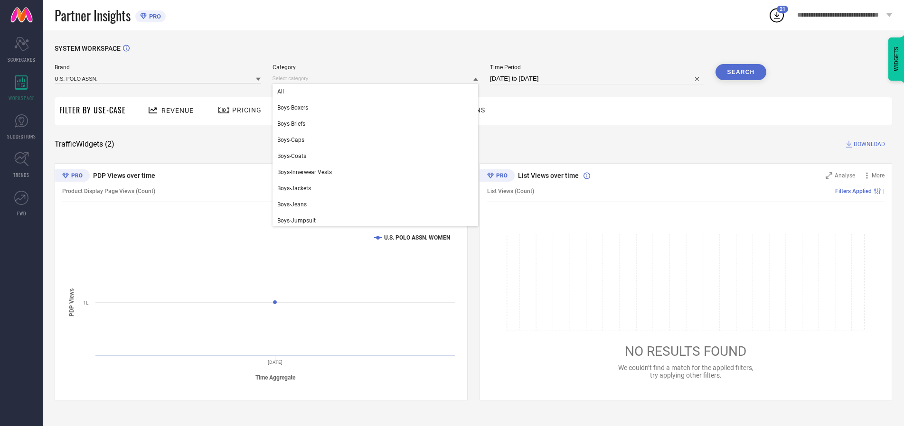
click at [377, 92] on div "All" at bounding box center [376, 92] width 206 height 16
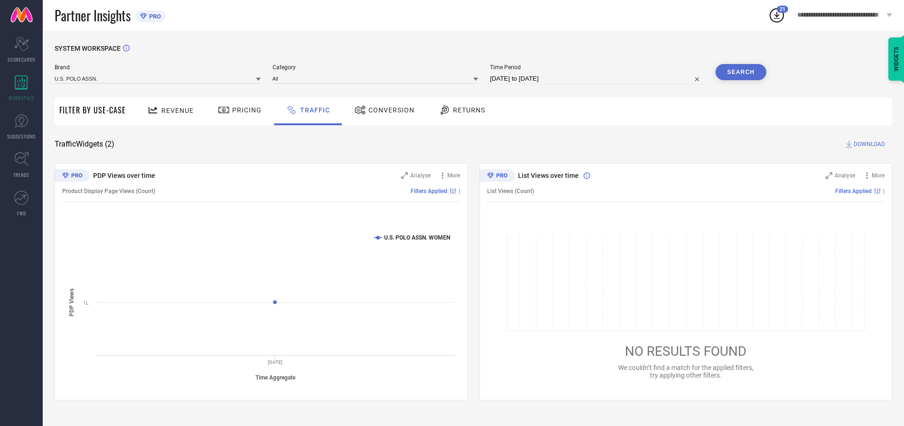
click at [741, 72] on button "Search" at bounding box center [740, 72] width 51 height 16
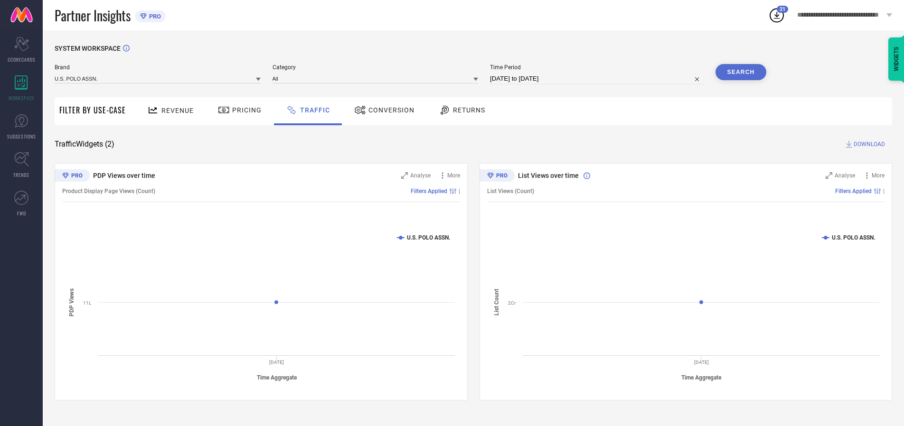
click at [868, 144] on span "DOWNLOAD" at bounding box center [869, 144] width 31 height 9
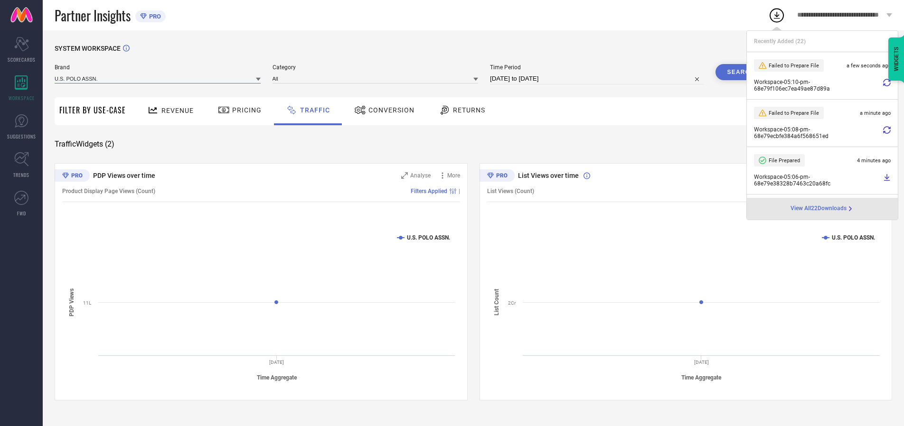
click at [158, 78] on input at bounding box center [158, 79] width 206 height 10
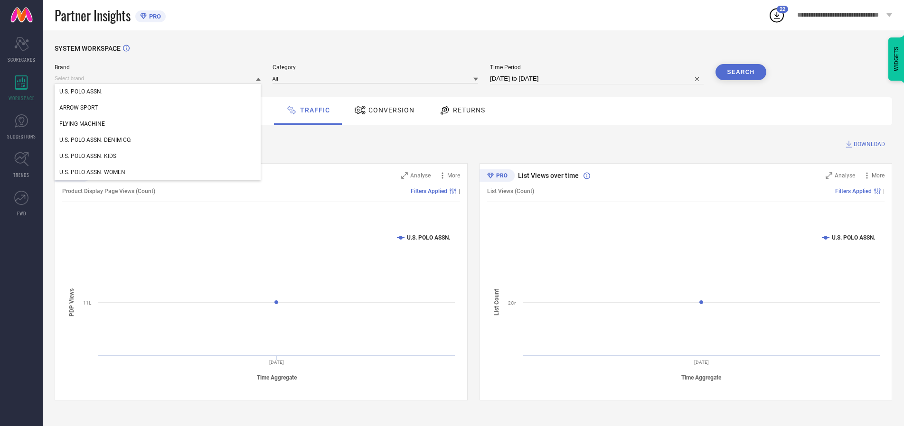
click at [158, 140] on div "U.S. POLO ASSN. DENIM CO." at bounding box center [158, 140] width 206 height 16
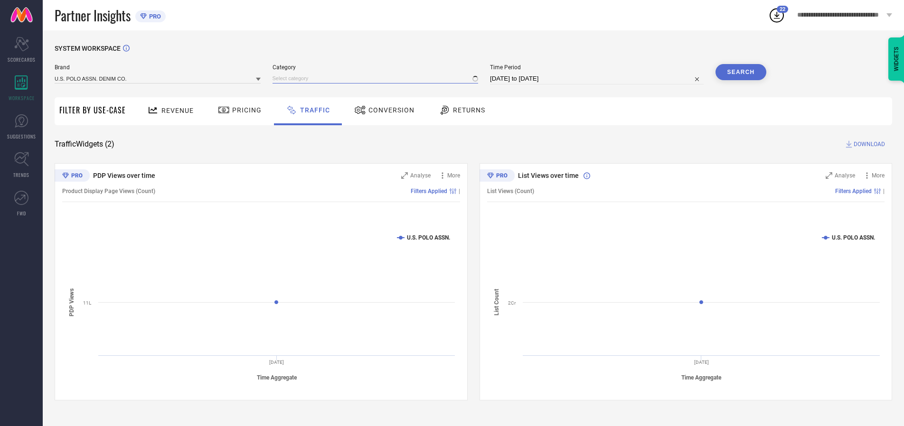
click at [377, 78] on input at bounding box center [376, 79] width 206 height 10
